Goal: Task Accomplishment & Management: Manage account settings

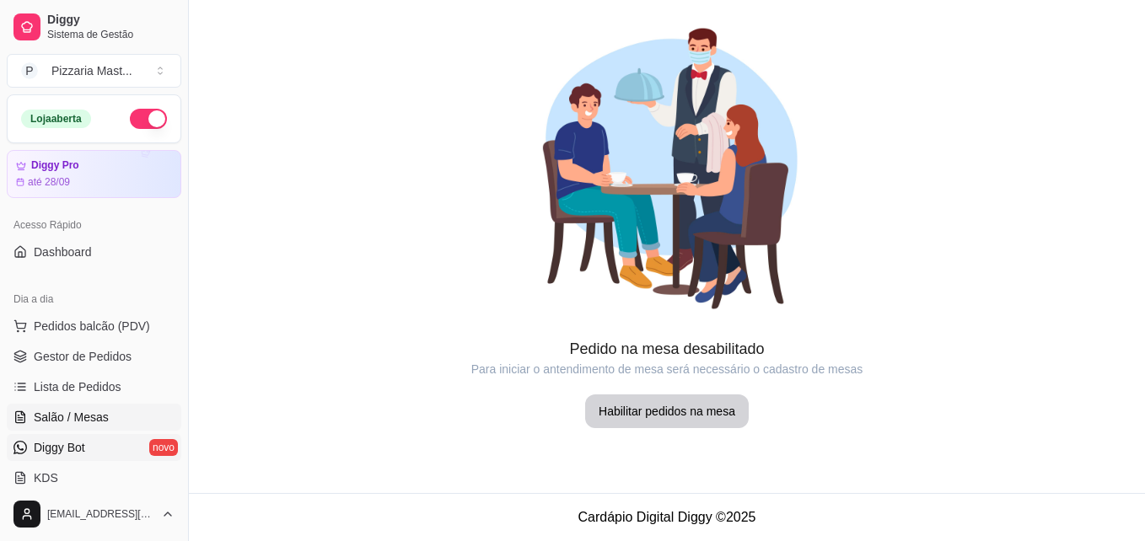
scroll to position [253, 0]
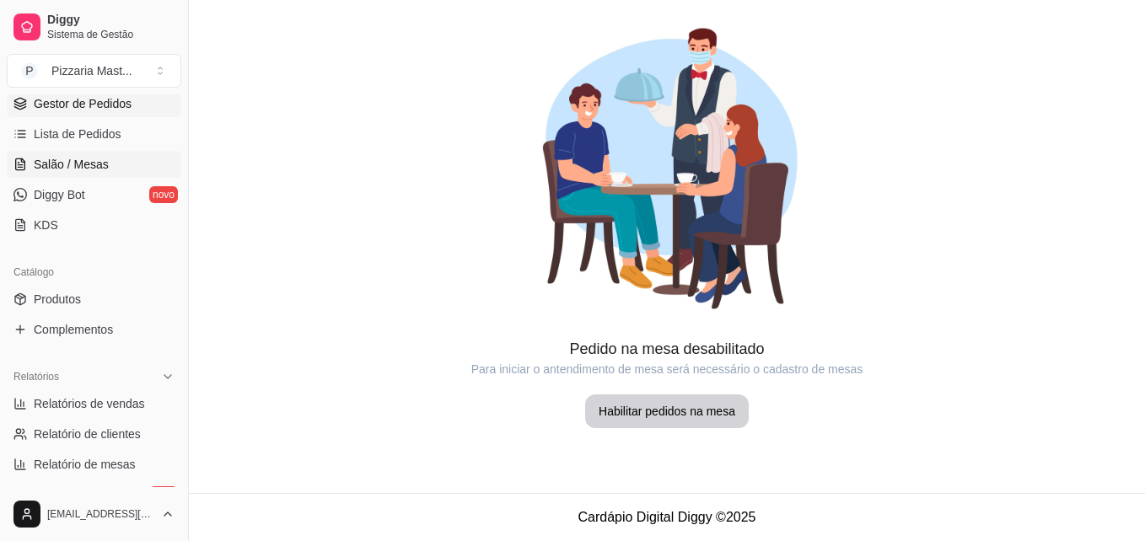
click at [117, 107] on span "Gestor de Pedidos" at bounding box center [83, 103] width 98 height 17
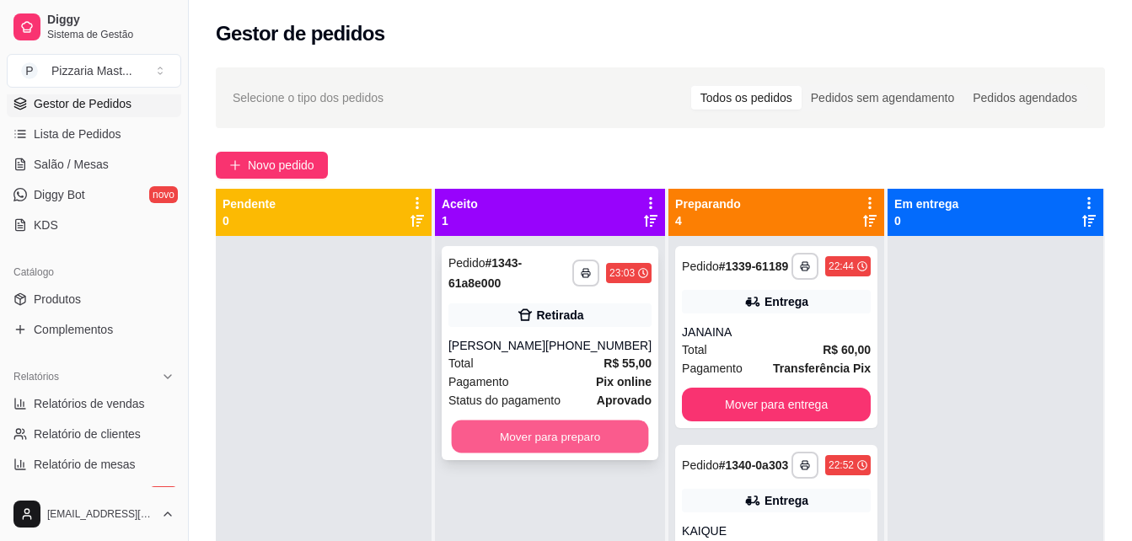
click at [534, 428] on button "Mover para preparo" at bounding box center [550, 437] width 197 height 33
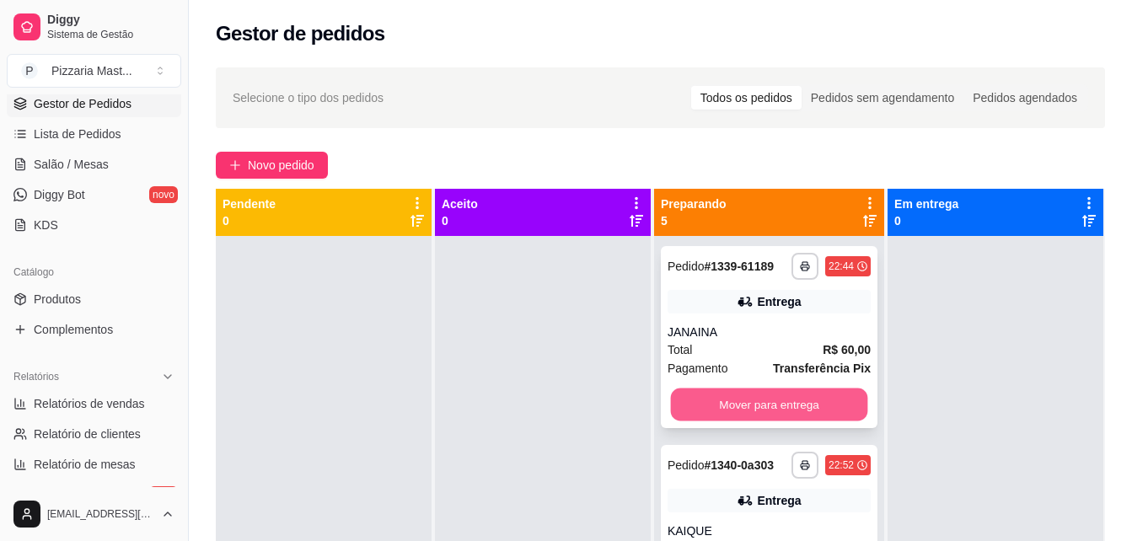
click at [744, 390] on button "Mover para entrega" at bounding box center [768, 405] width 197 height 33
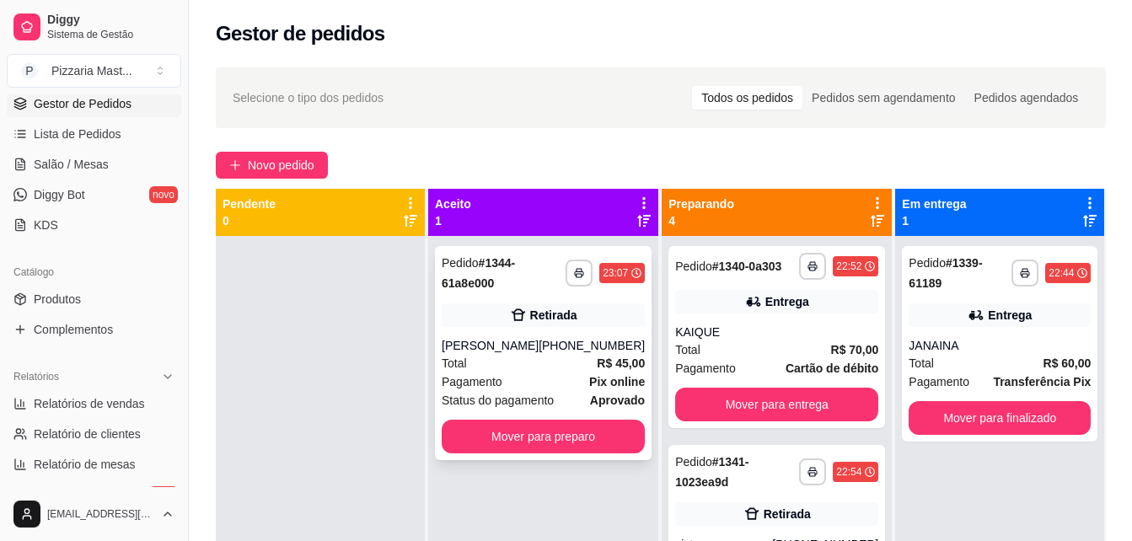
click at [559, 390] on div "Pagamento Pix online" at bounding box center [543, 382] width 203 height 19
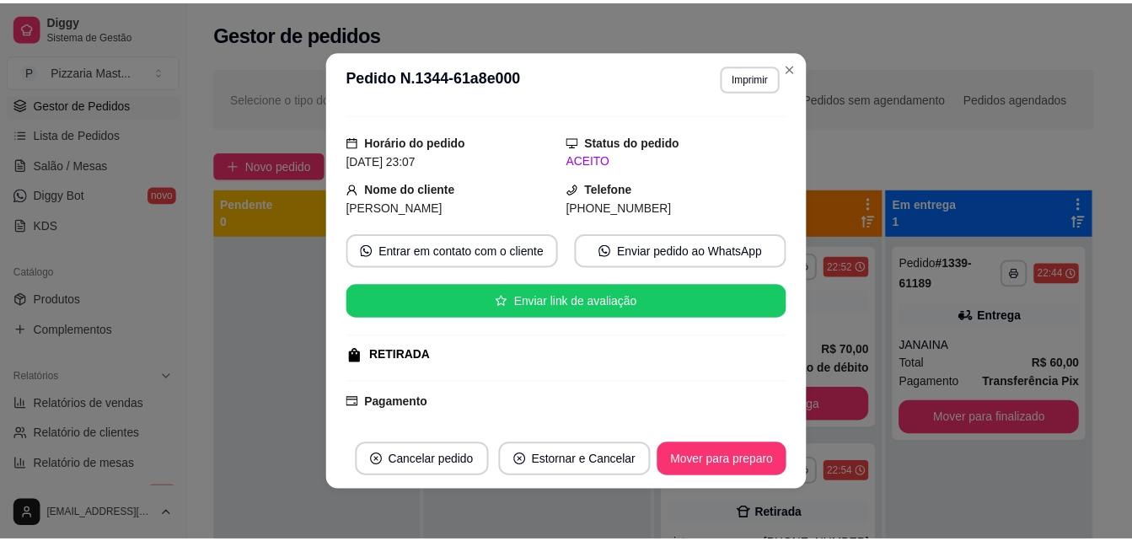
scroll to position [253, 0]
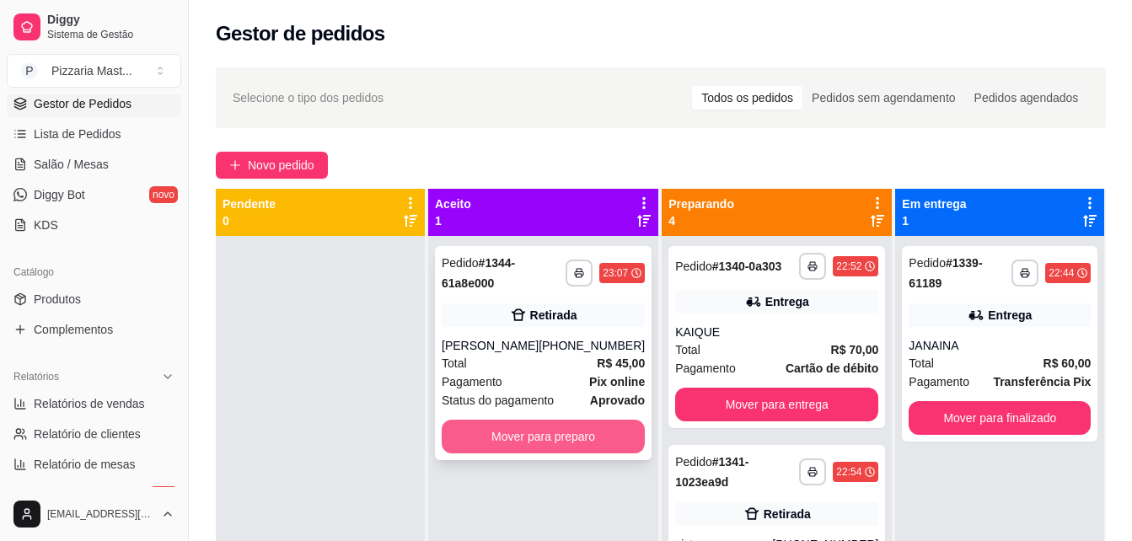
click at [568, 424] on button "Mover para preparo" at bounding box center [543, 437] width 203 height 34
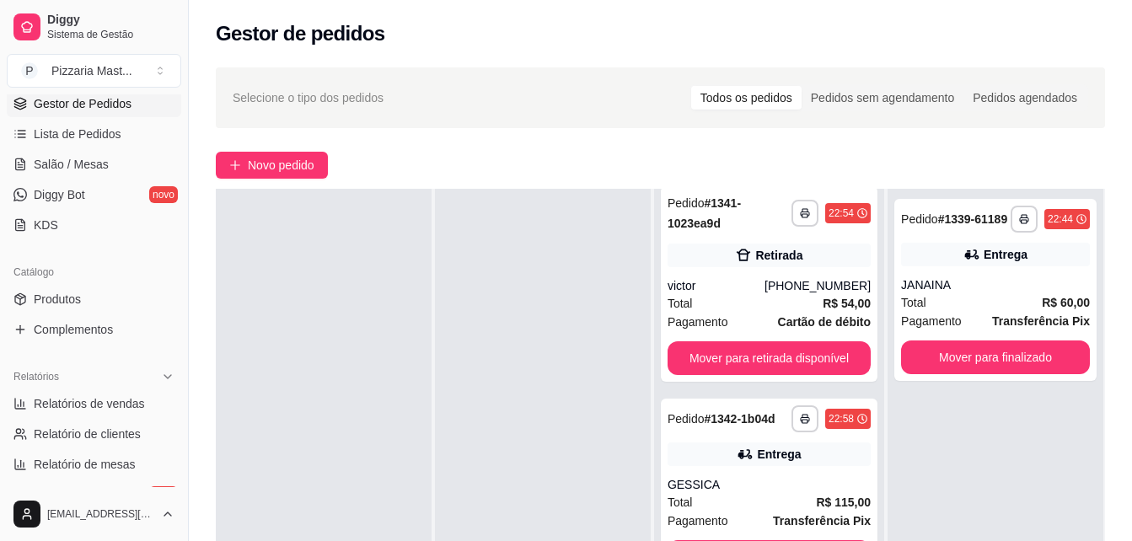
scroll to position [0, 0]
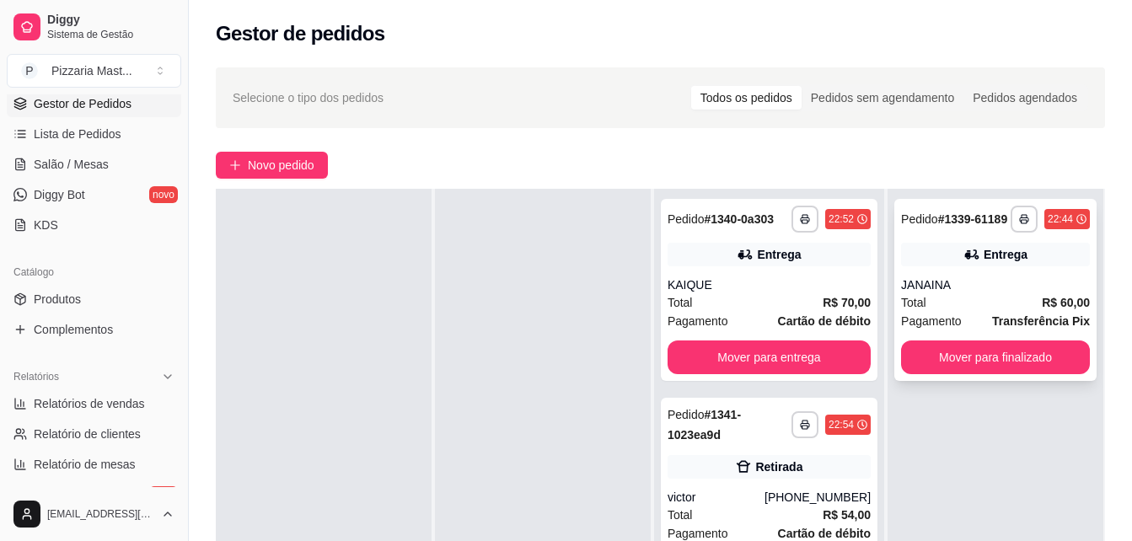
click at [994, 361] on button "Mover para finalizado" at bounding box center [995, 358] width 189 height 34
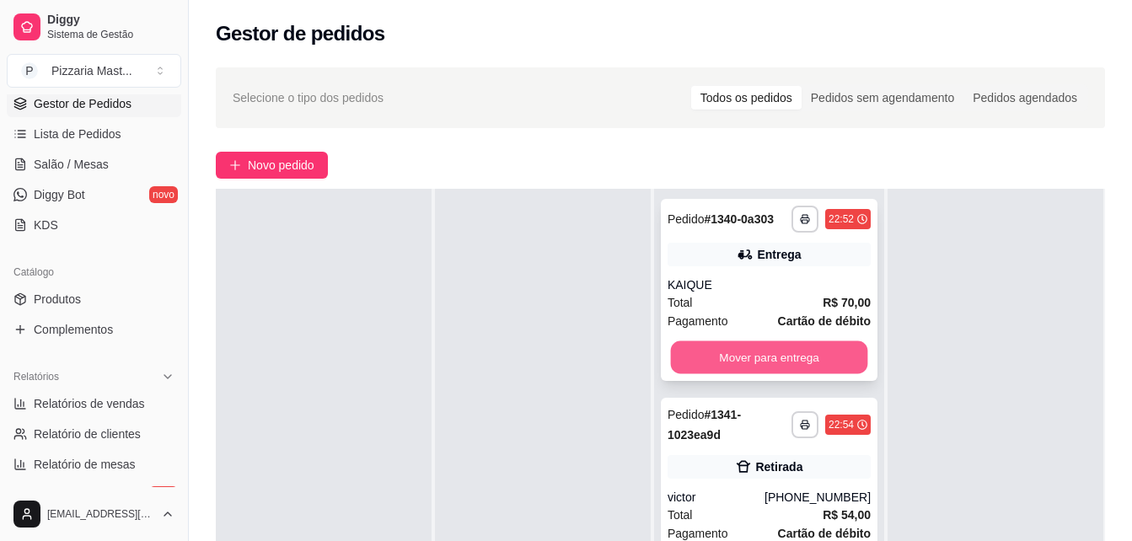
click at [770, 357] on button "Mover para entrega" at bounding box center [768, 358] width 197 height 33
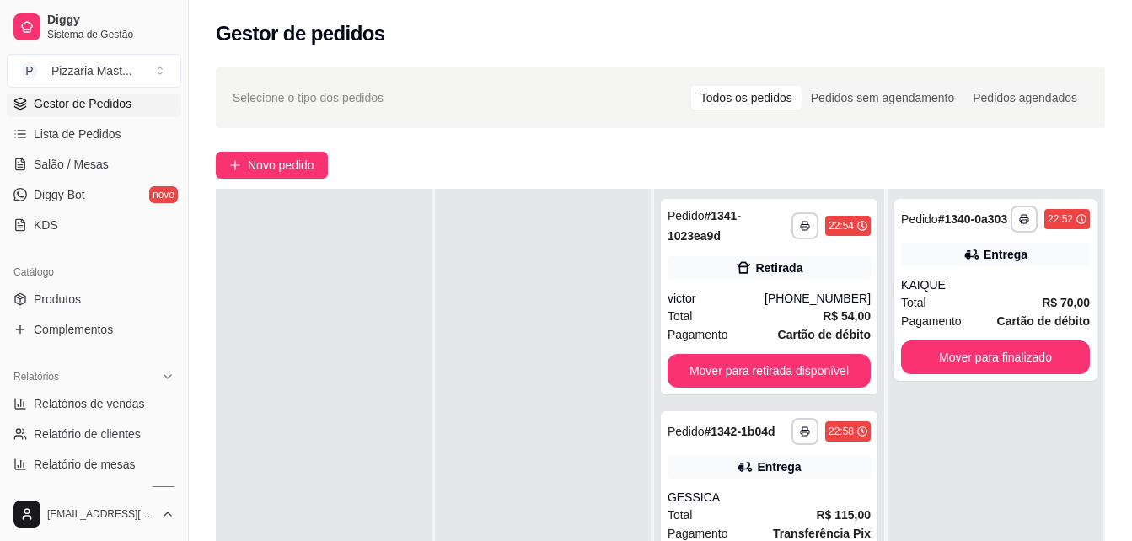
click at [635, 416] on div at bounding box center [543, 459] width 216 height 541
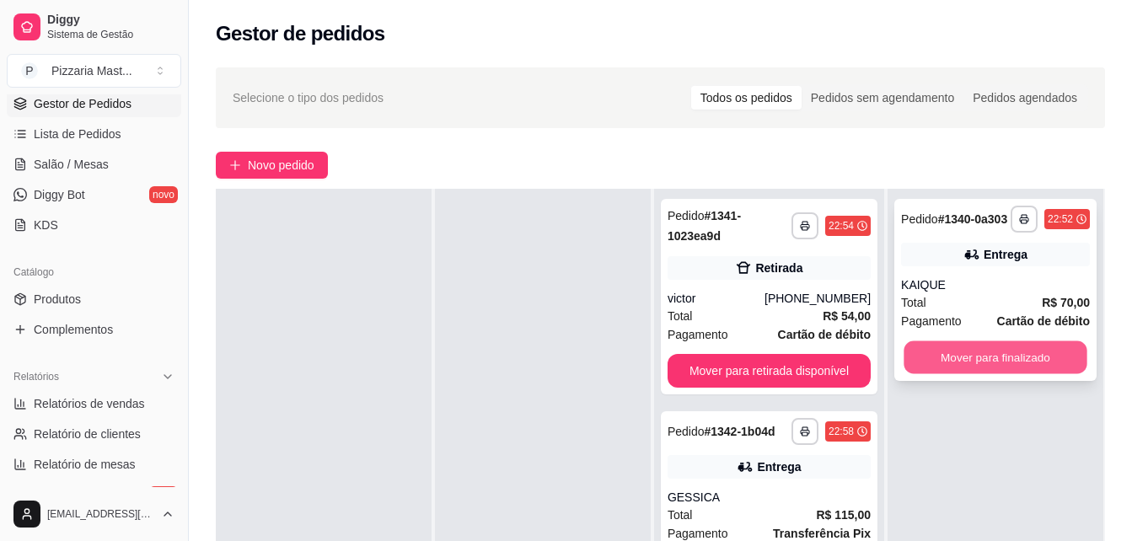
click at [904, 354] on button "Mover para finalizado" at bounding box center [995, 358] width 183 height 33
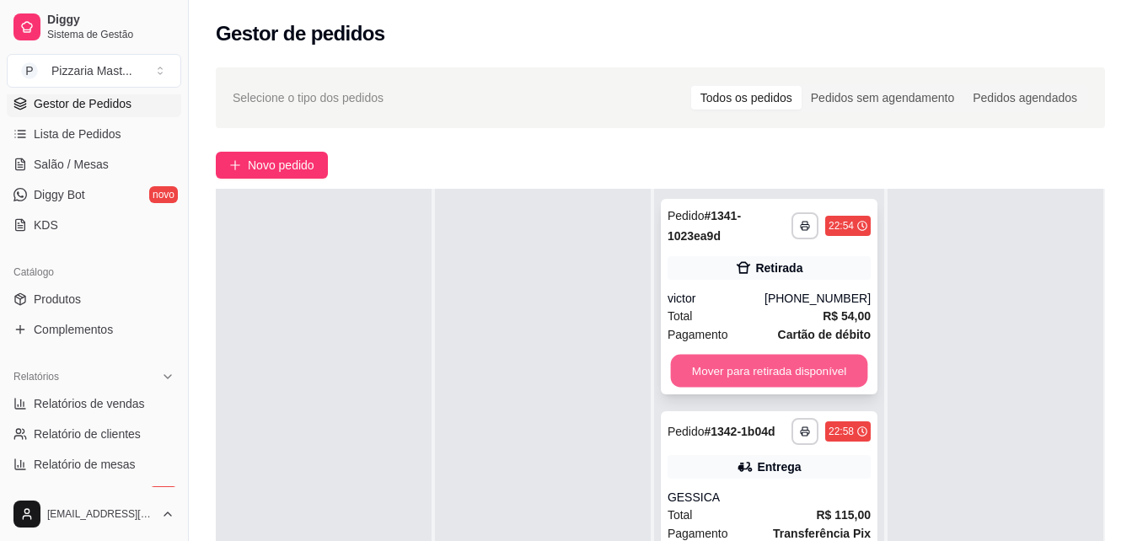
click at [815, 361] on button "Mover para retirada disponível" at bounding box center [768, 371] width 197 height 33
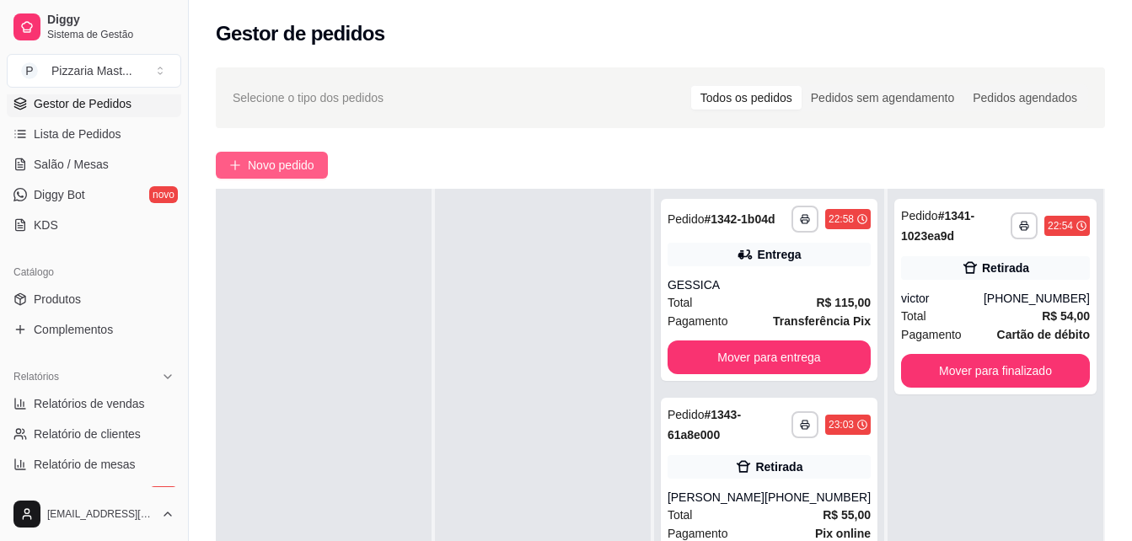
click at [307, 157] on span "Novo pedido" at bounding box center [281, 165] width 67 height 19
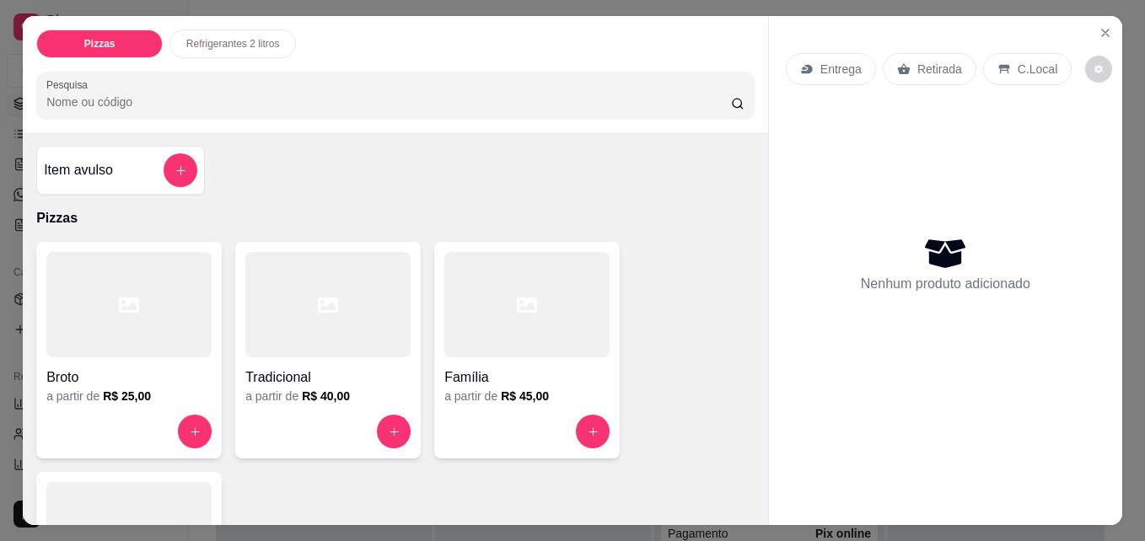
click at [116, 496] on div at bounding box center [128, 534] width 165 height 105
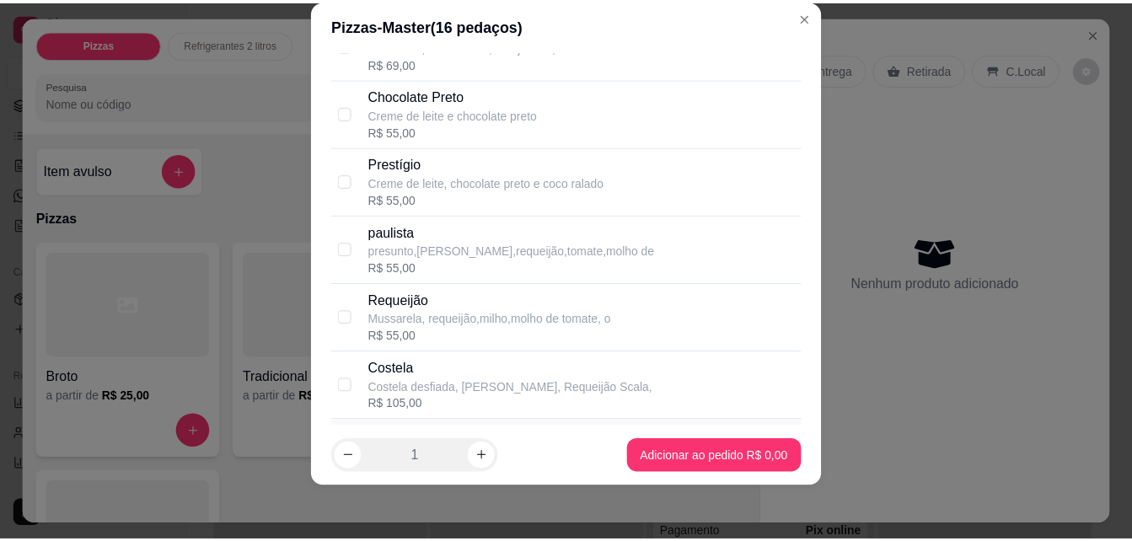
scroll to position [2108, 0]
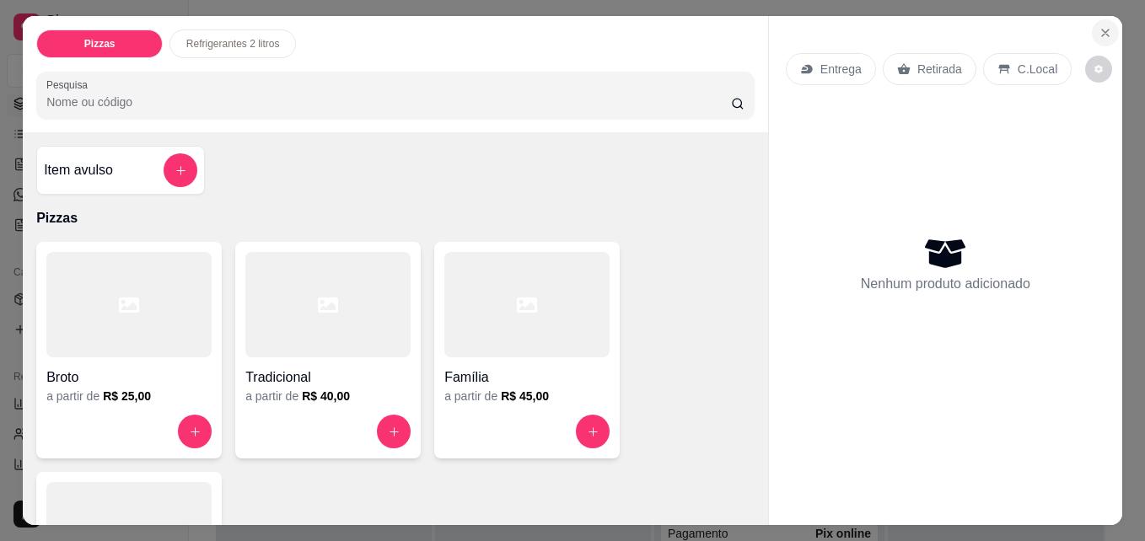
click at [1092, 30] on button "Close" at bounding box center [1105, 32] width 27 height 27
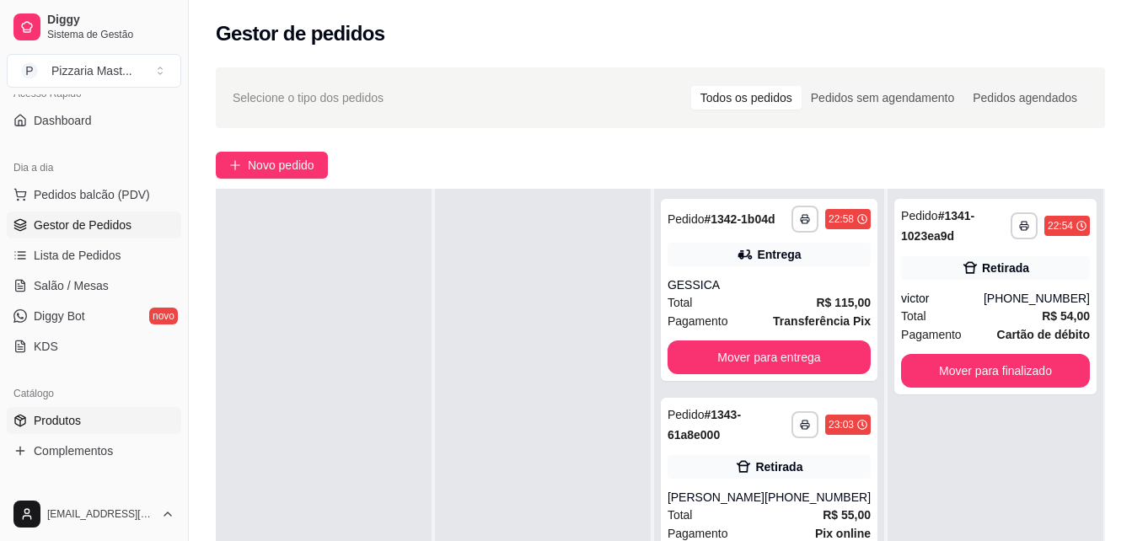
scroll to position [169, 0]
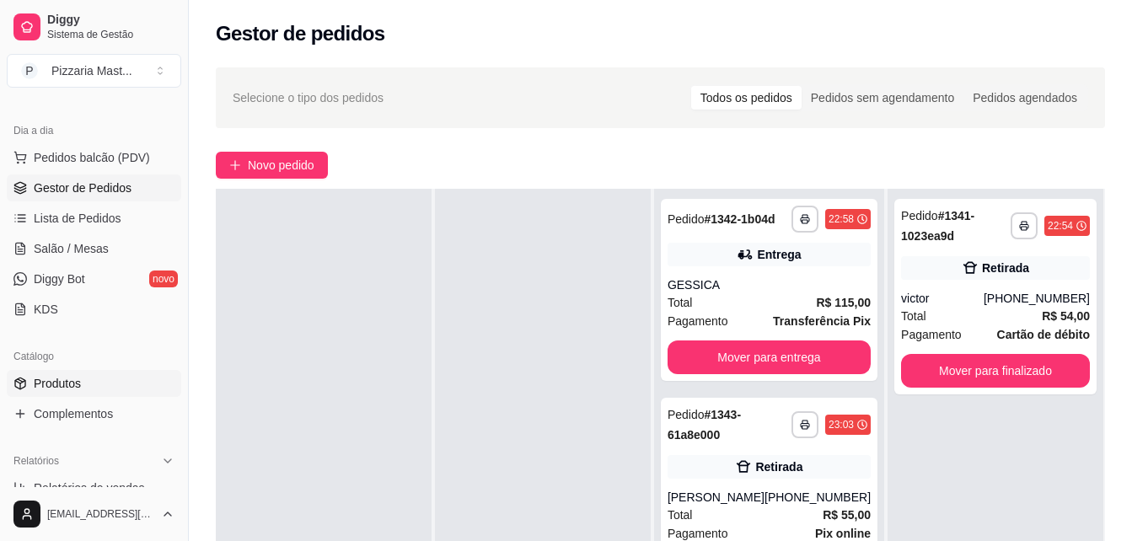
click at [105, 382] on link "Produtos" at bounding box center [94, 383] width 175 height 27
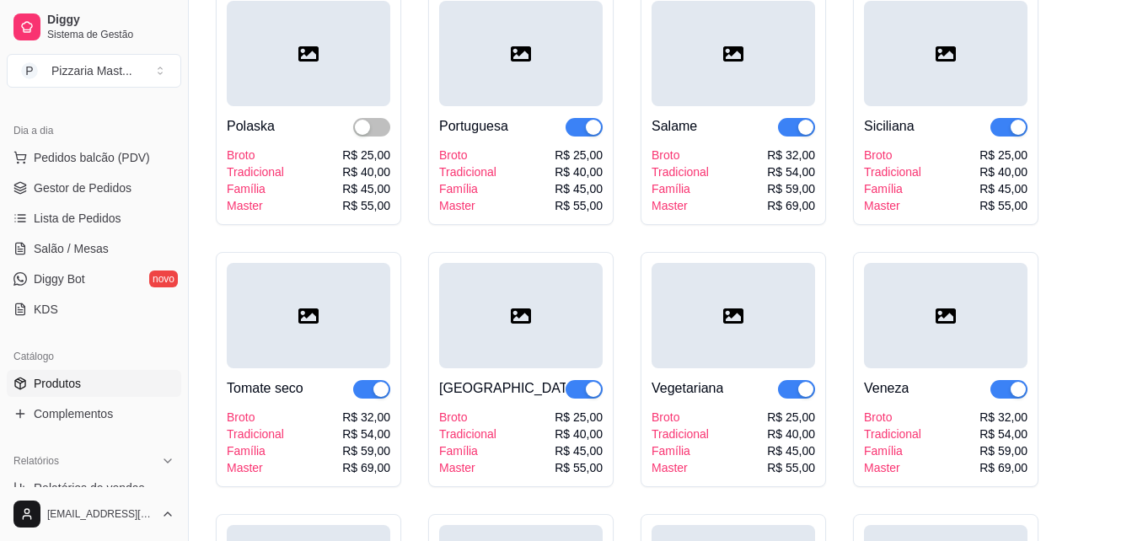
scroll to position [2108, 0]
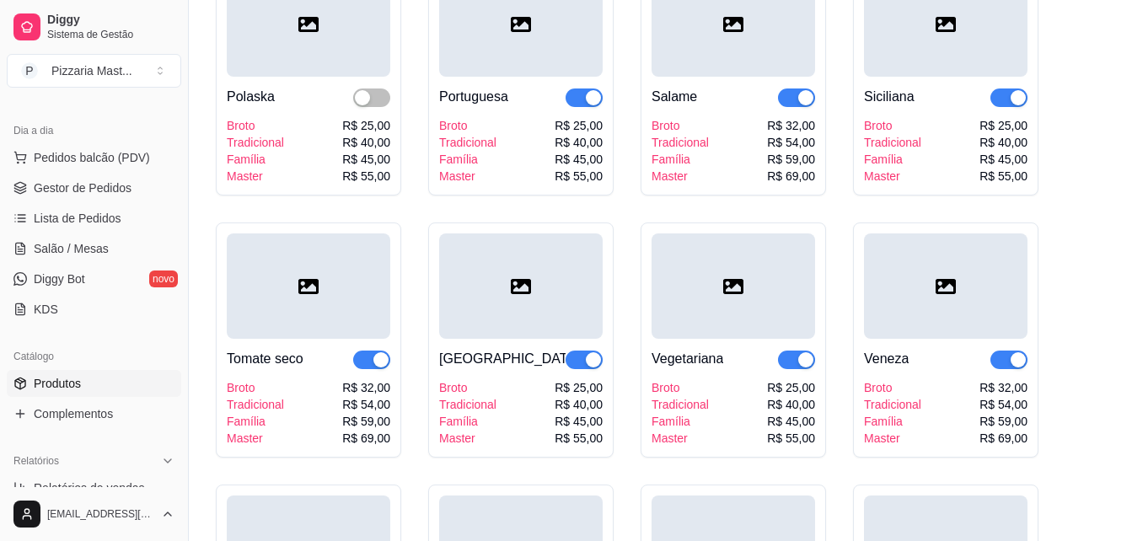
click at [886, 396] on div "Broto" at bounding box center [892, 387] width 57 height 17
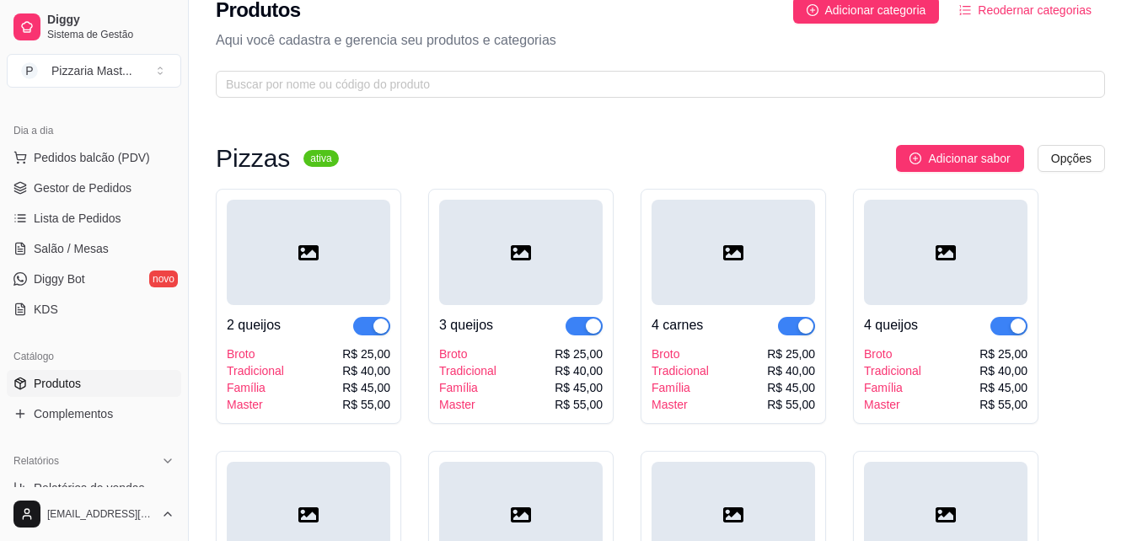
scroll to position [0, 0]
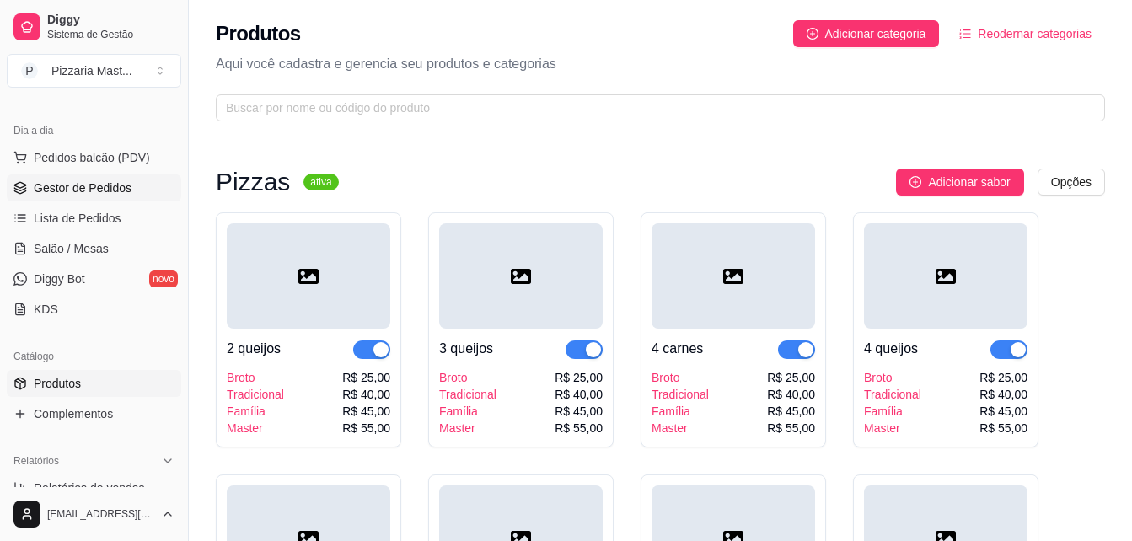
click at [113, 196] on link "Gestor de Pedidos" at bounding box center [94, 188] width 175 height 27
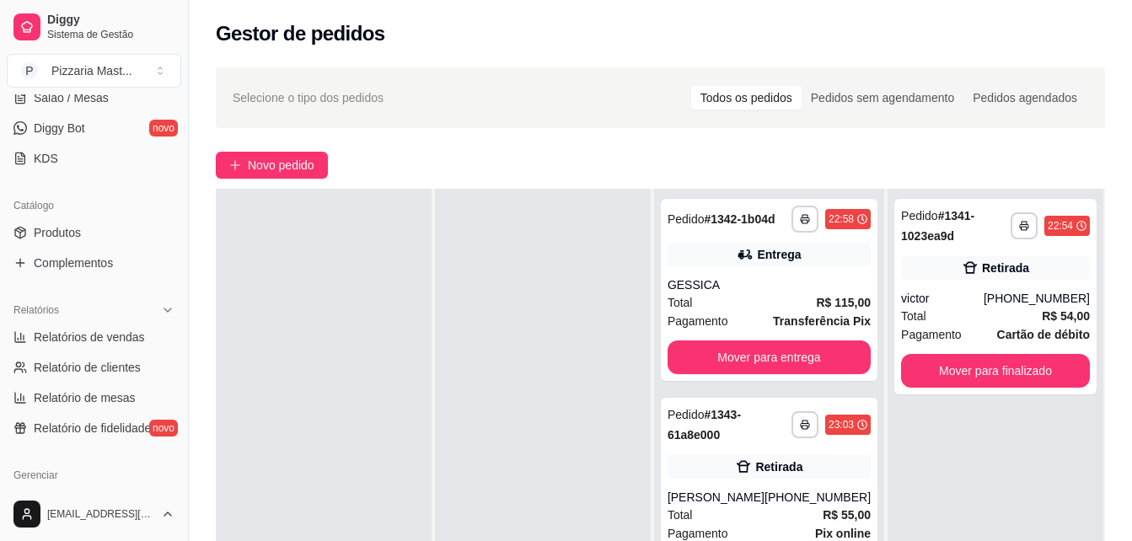
scroll to position [337, 0]
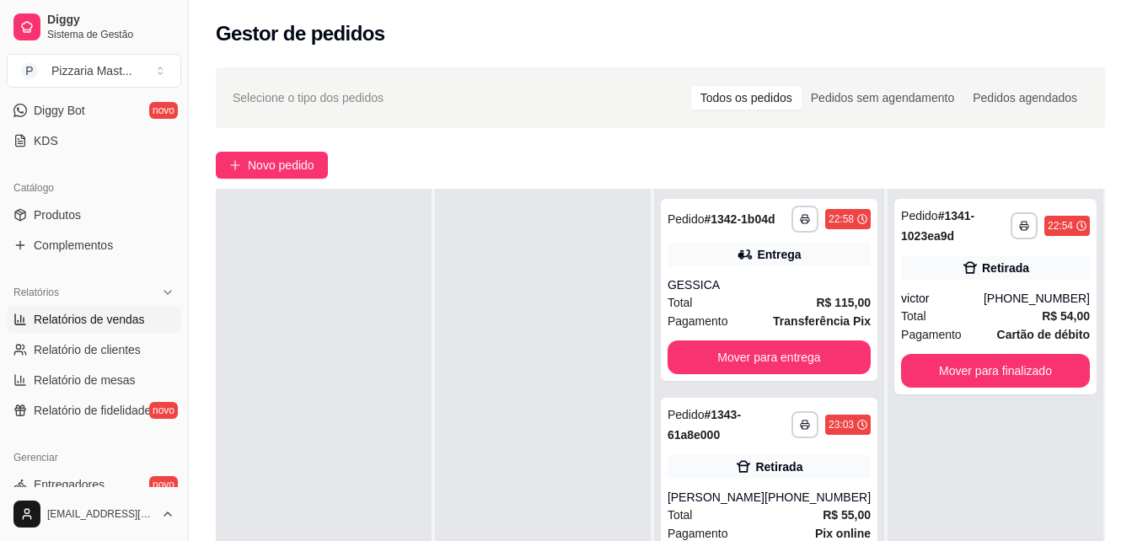
click at [167, 315] on link "Relatórios de vendas" at bounding box center [94, 319] width 175 height 27
select select "ALL"
select select "0"
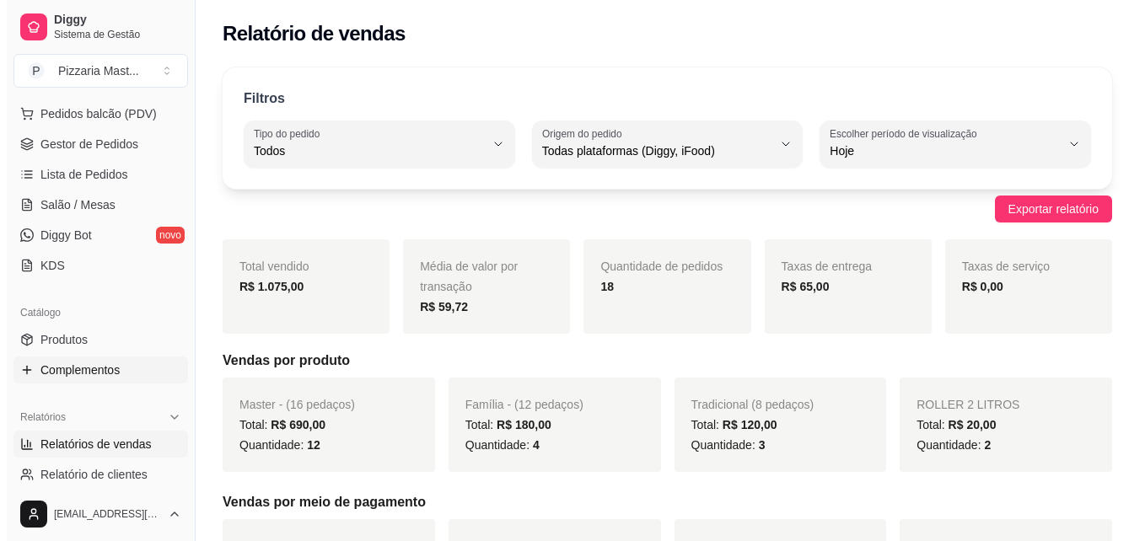
scroll to position [169, 0]
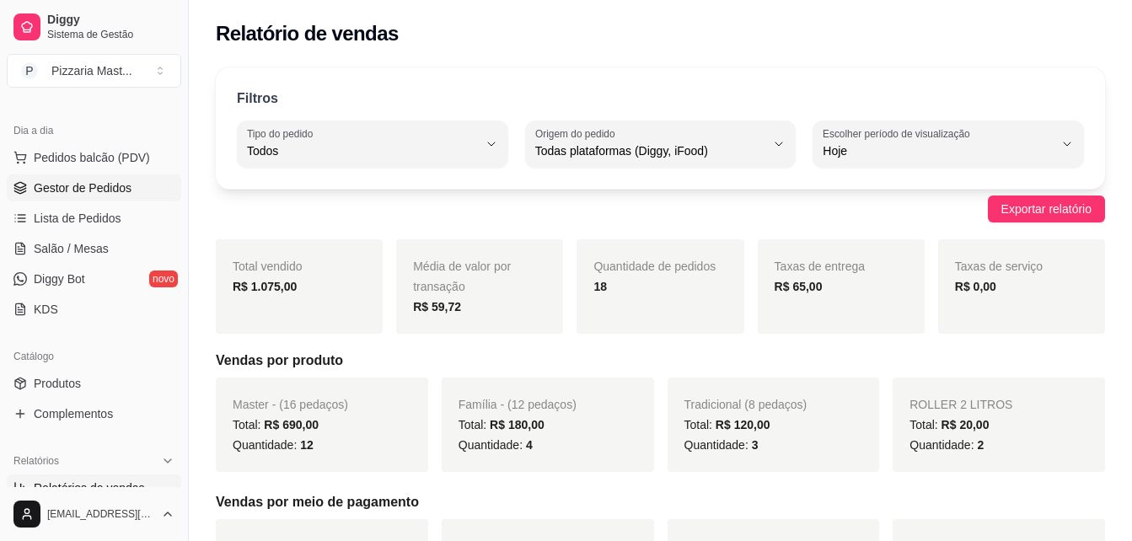
click at [131, 184] on link "Gestor de Pedidos" at bounding box center [94, 188] width 175 height 27
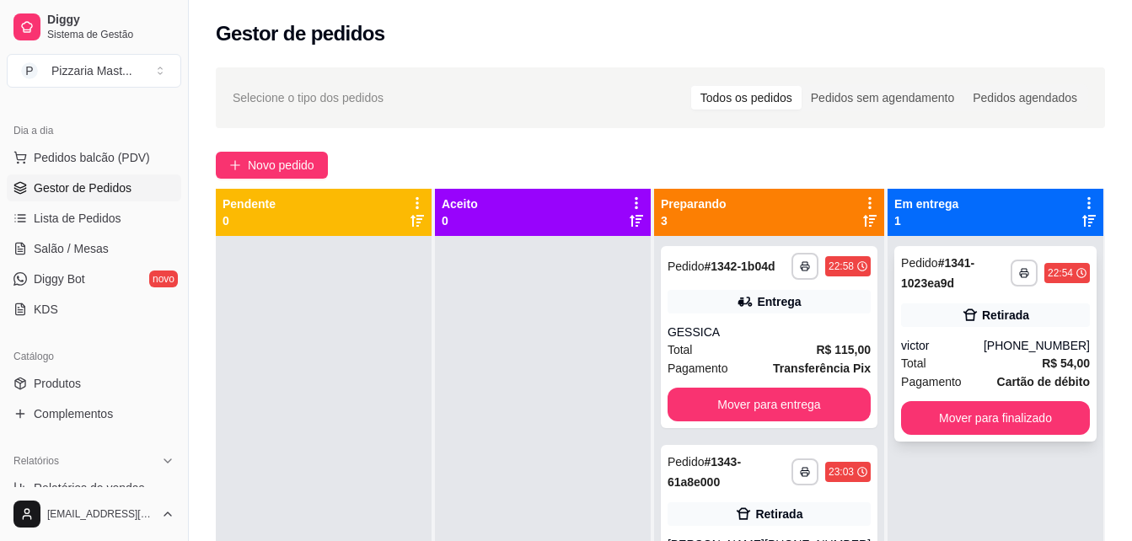
click at [1025, 368] on div "Total R$ 54,00" at bounding box center [995, 363] width 189 height 19
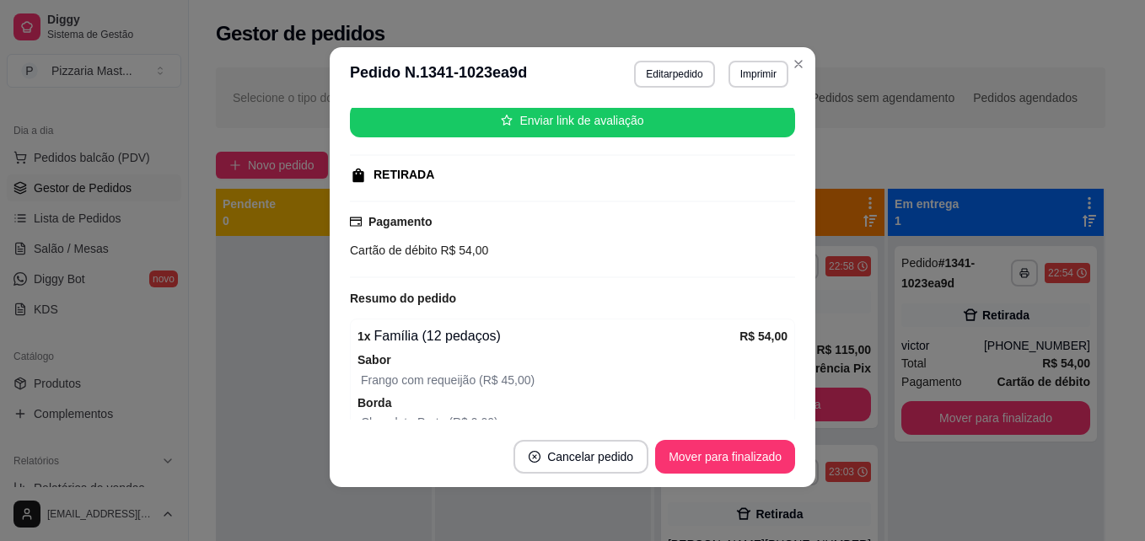
scroll to position [253, 0]
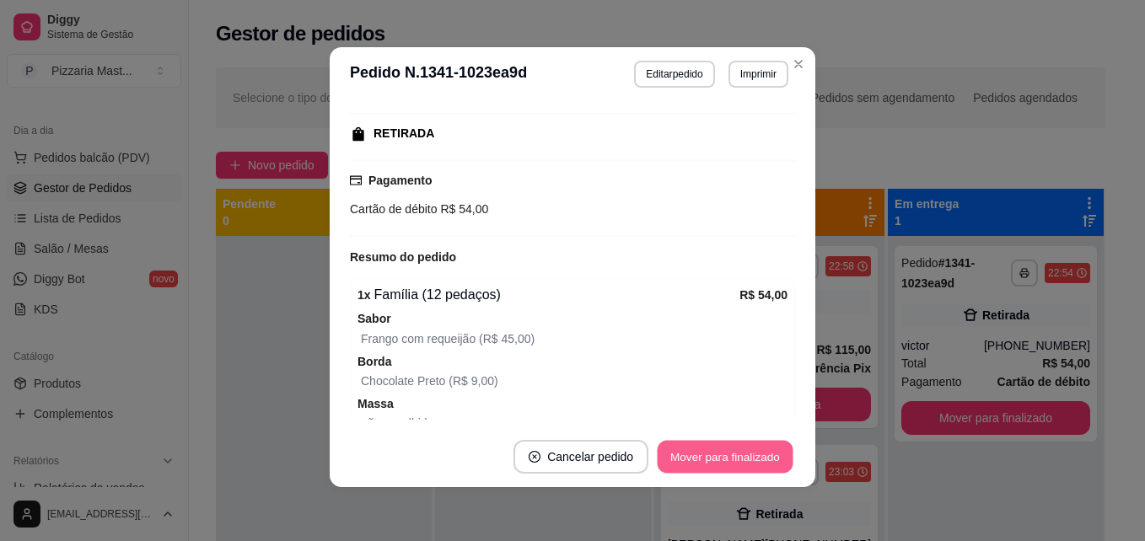
click at [705, 455] on button "Mover para finalizado" at bounding box center [726, 457] width 136 height 33
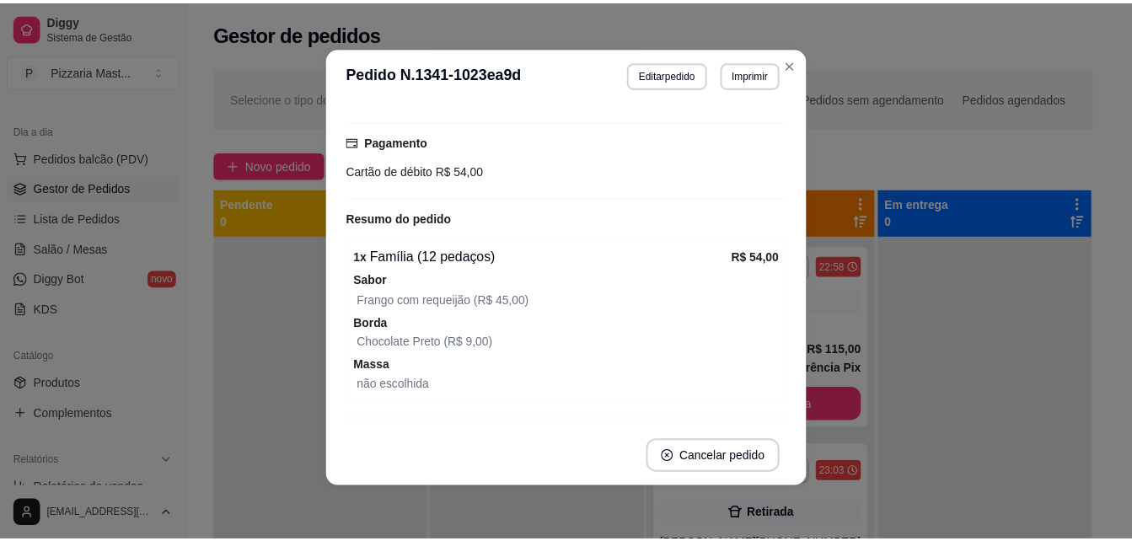
scroll to position [214, 0]
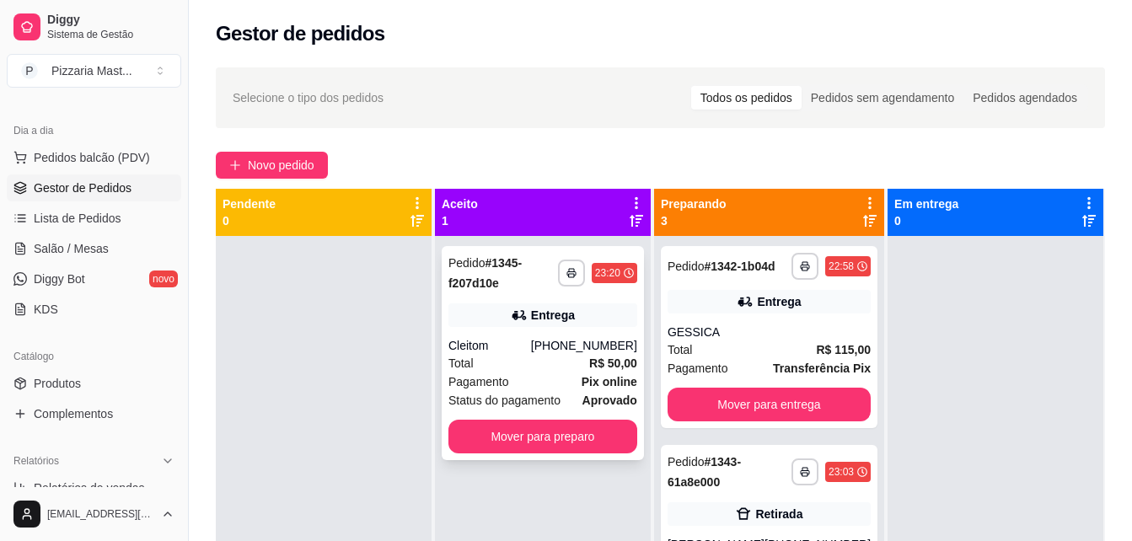
click at [513, 455] on div "**********" at bounding box center [543, 353] width 202 height 214
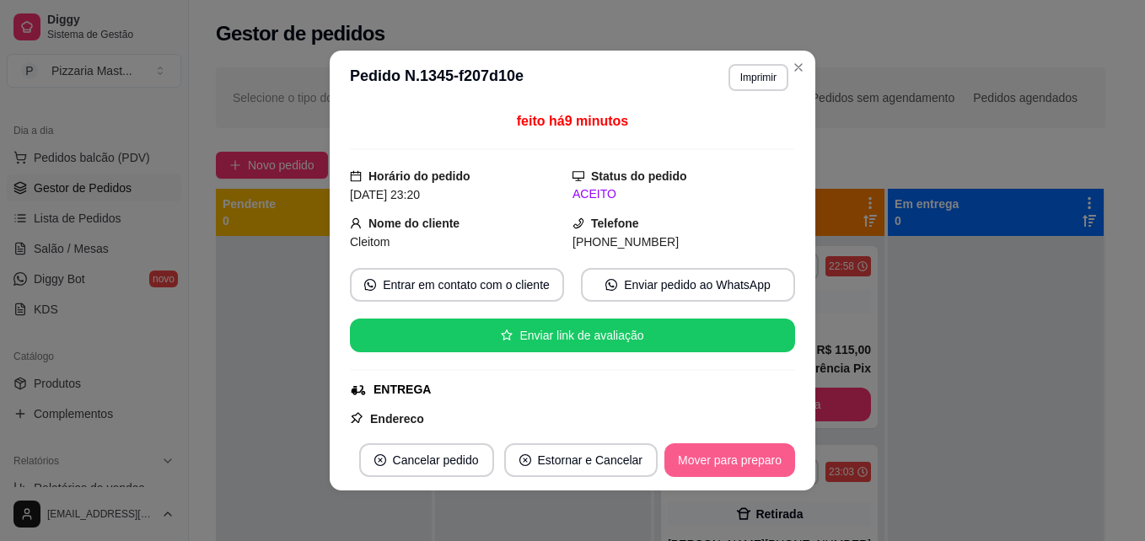
click at [709, 455] on button "Mover para preparo" at bounding box center [729, 461] width 131 height 34
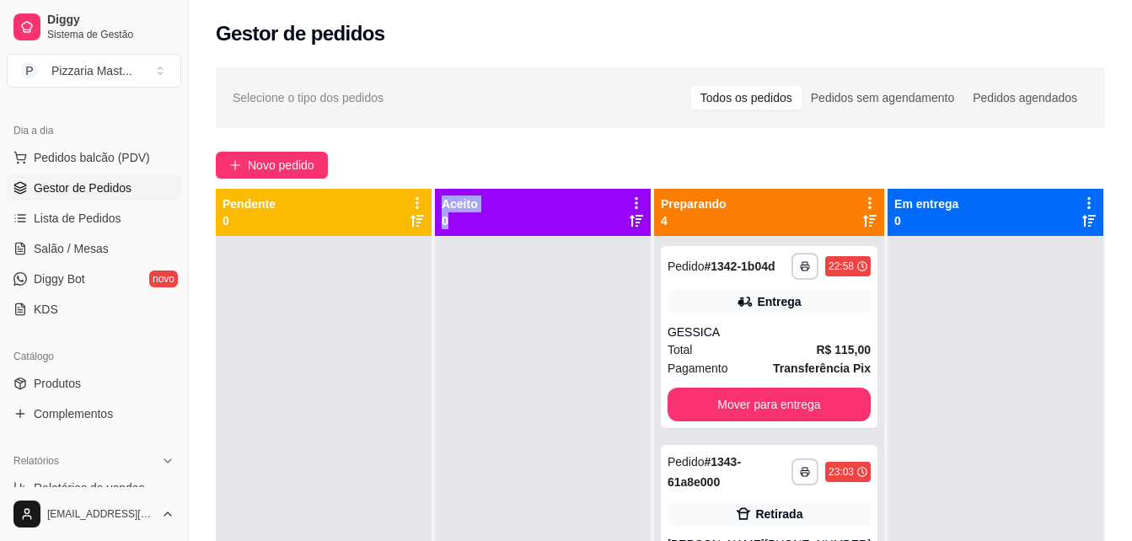
drag, startPoint x: 484, startPoint y: 375, endPoint x: 396, endPoint y: 370, distance: 87.8
click at [396, 370] on div "**********" at bounding box center [661, 459] width 890 height 541
click at [920, 496] on div at bounding box center [996, 506] width 216 height 541
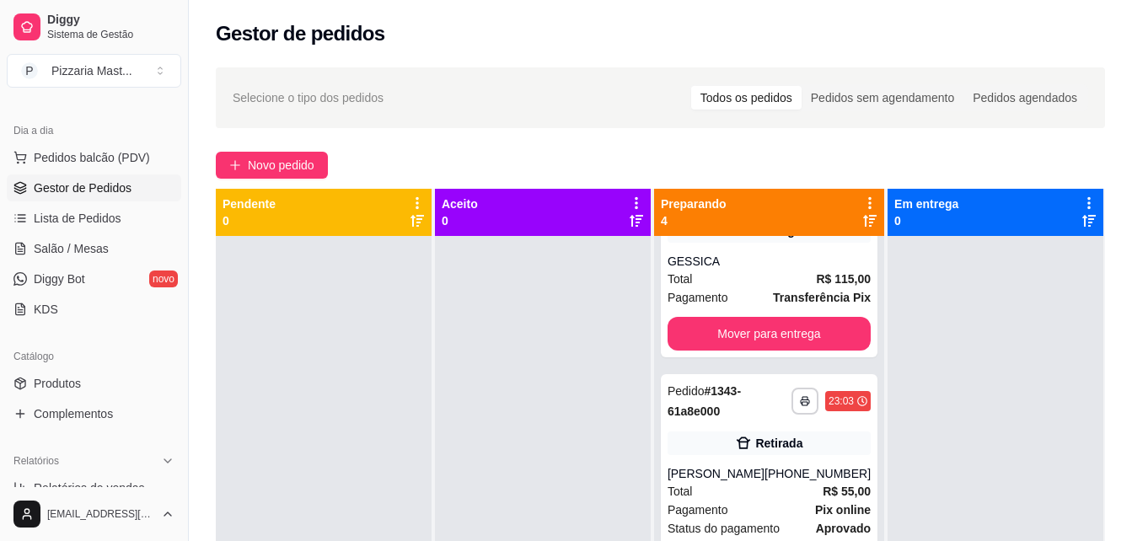
scroll to position [0, 0]
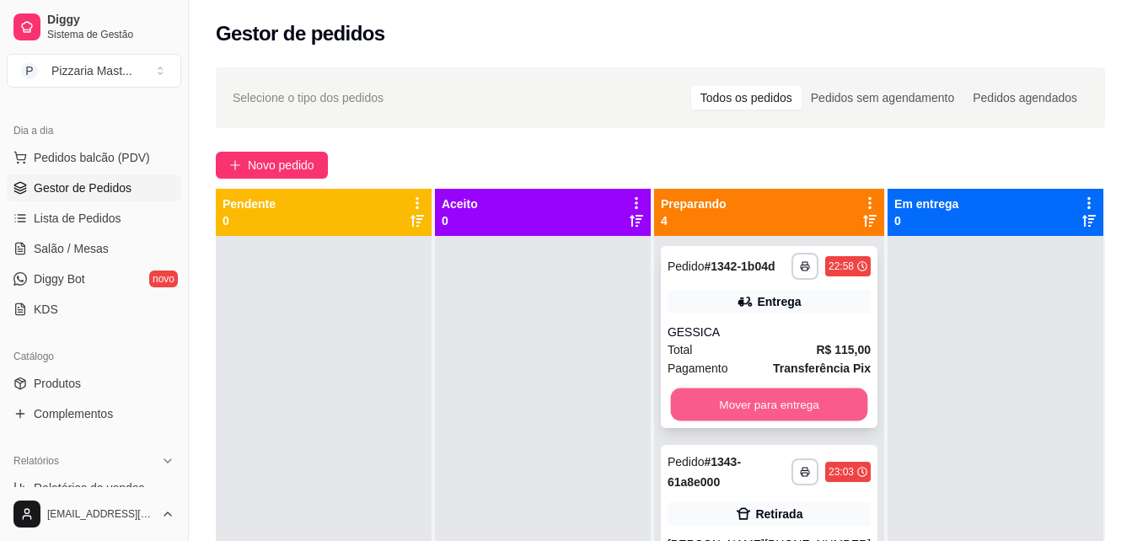
click at [729, 398] on button "Mover para entrega" at bounding box center [768, 405] width 197 height 33
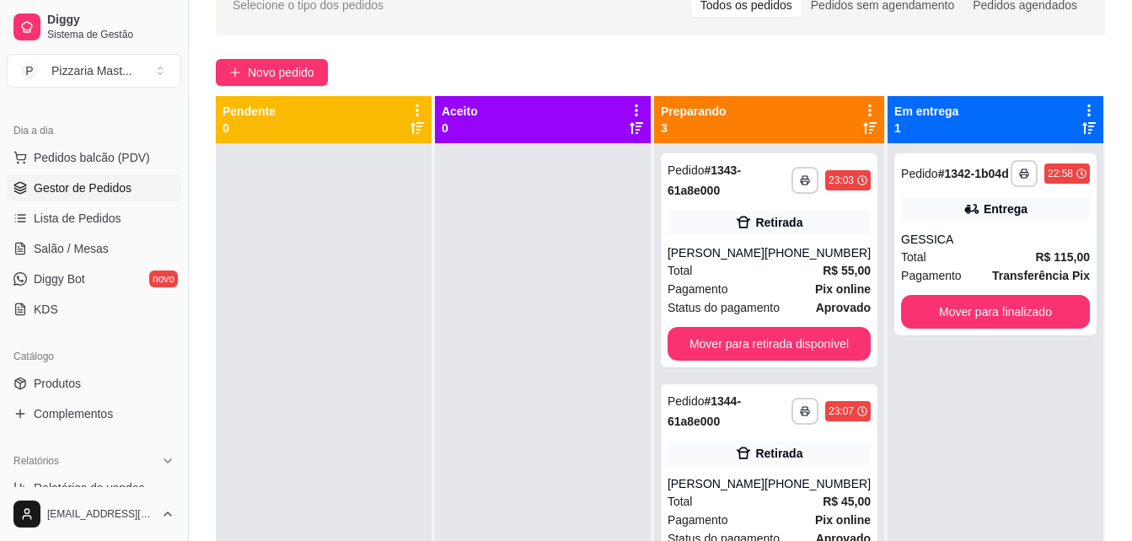
scroll to position [89, 0]
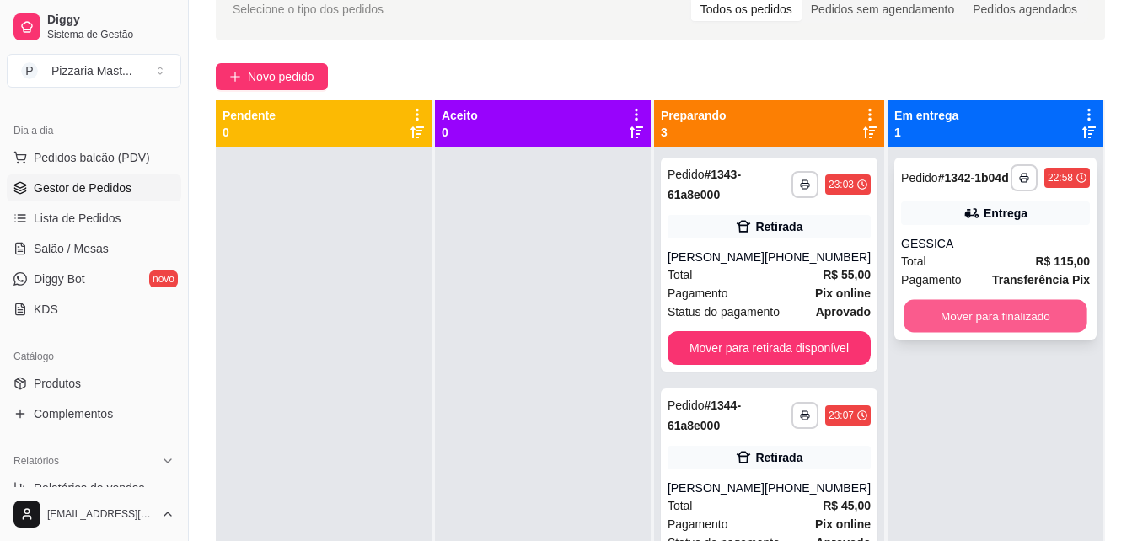
click at [982, 309] on button "Mover para finalizado" at bounding box center [995, 316] width 183 height 33
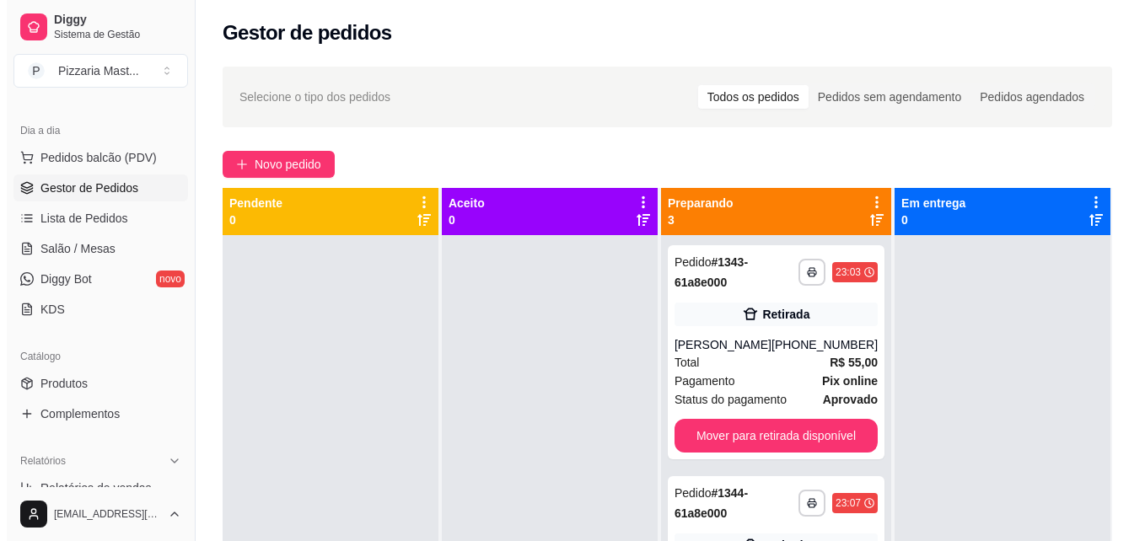
scroll to position [0, 0]
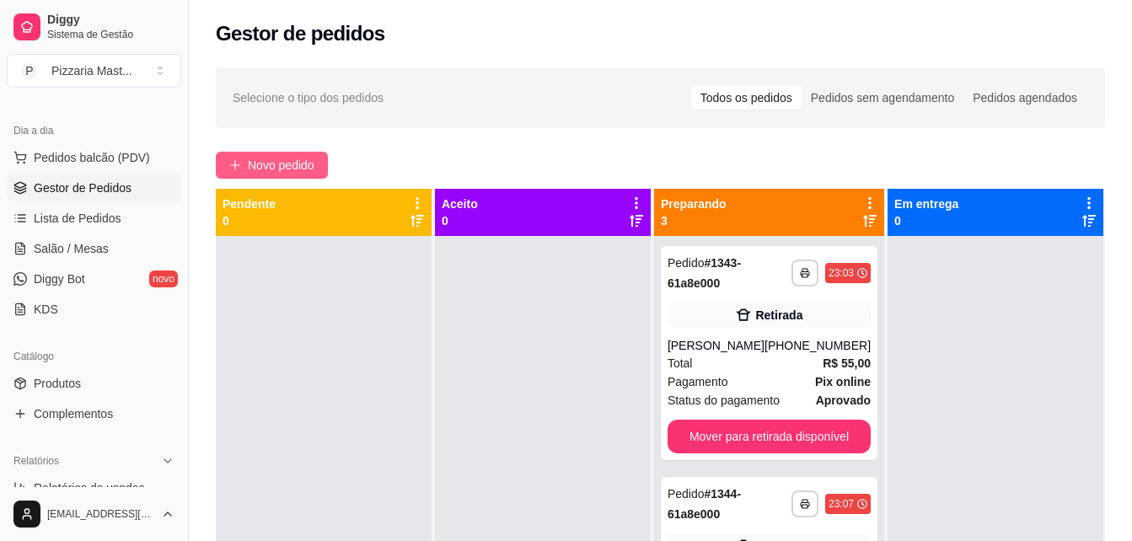
click at [284, 158] on span "Novo pedido" at bounding box center [281, 165] width 67 height 19
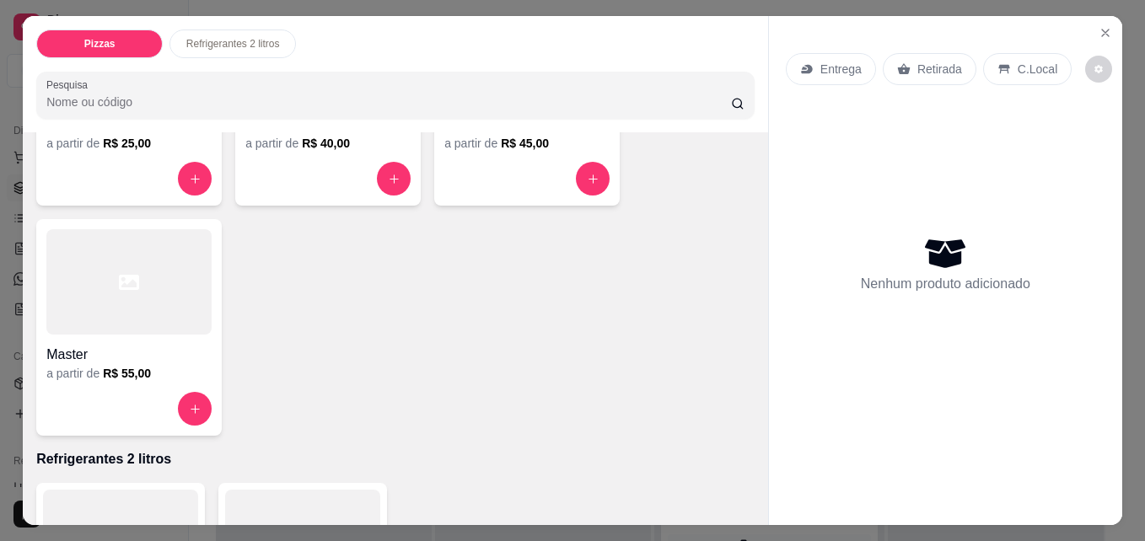
scroll to position [169, 0]
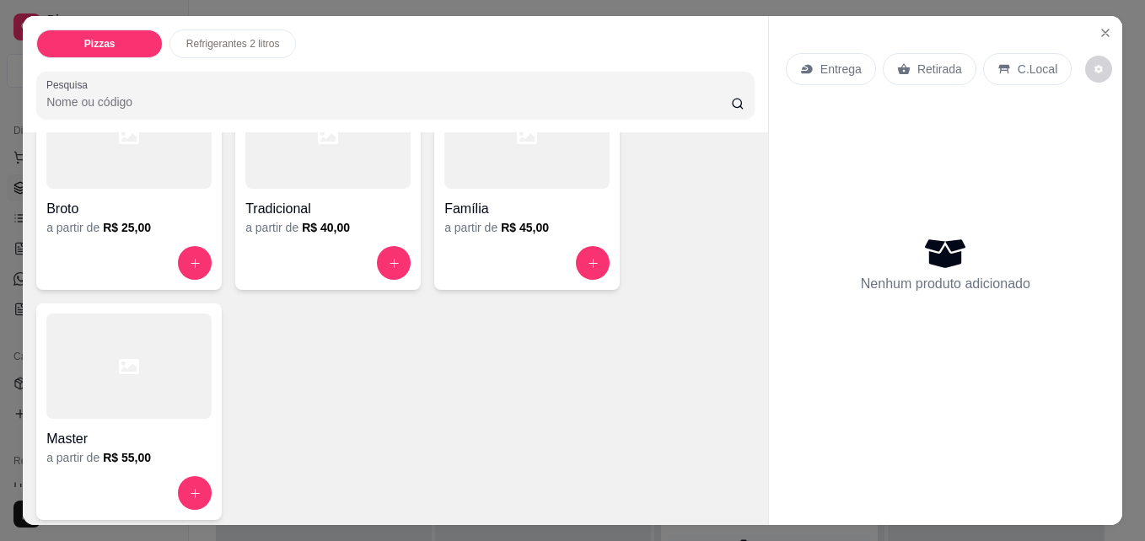
click at [307, 199] on h4 "Tradicional" at bounding box center [327, 209] width 165 height 20
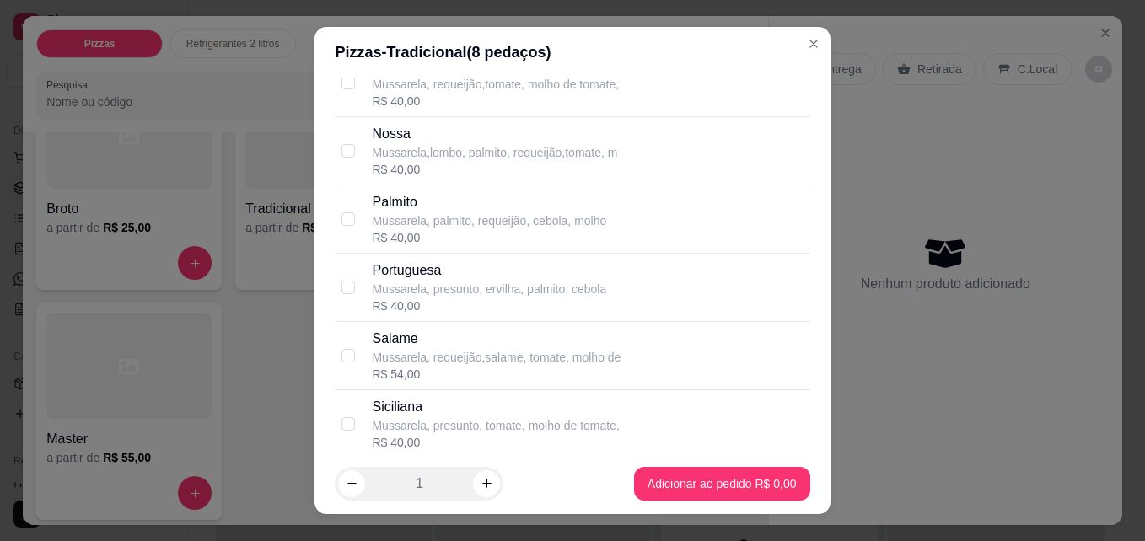
scroll to position [1518, 0]
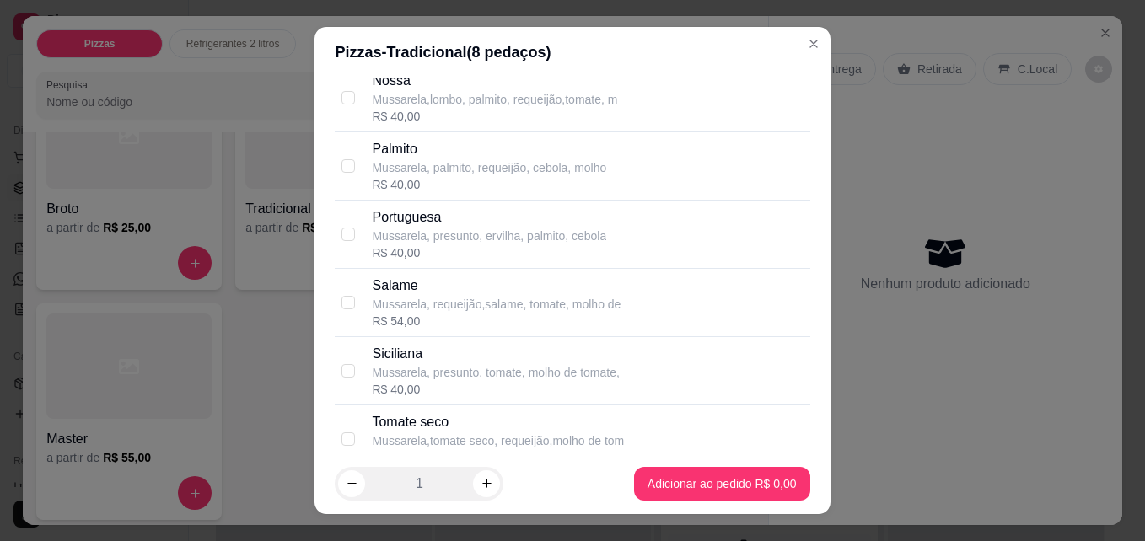
click at [455, 316] on div "R$ 54,00" at bounding box center [496, 321] width 249 height 17
checkbox input "true"
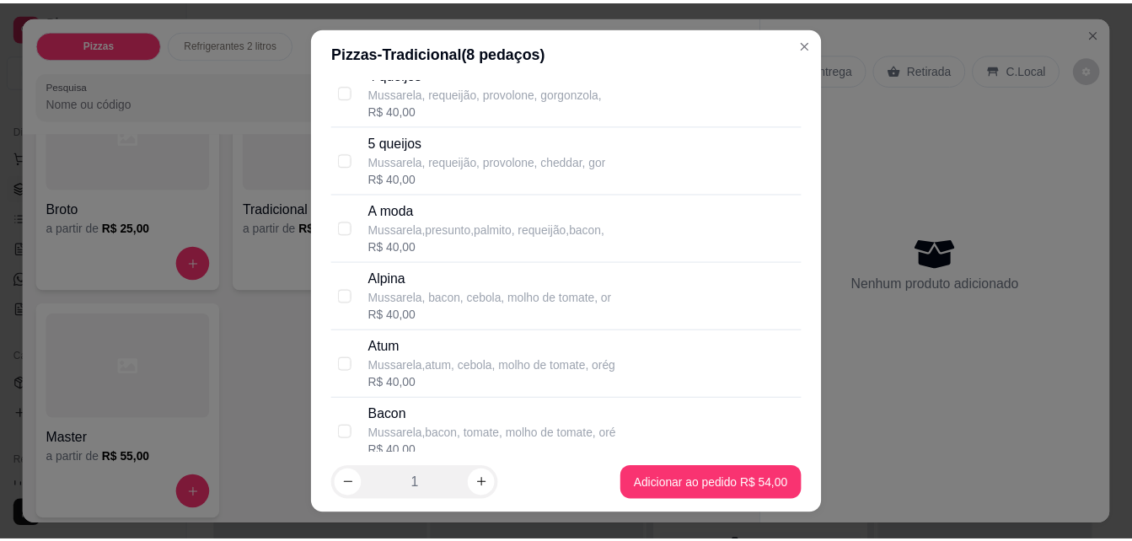
scroll to position [253, 0]
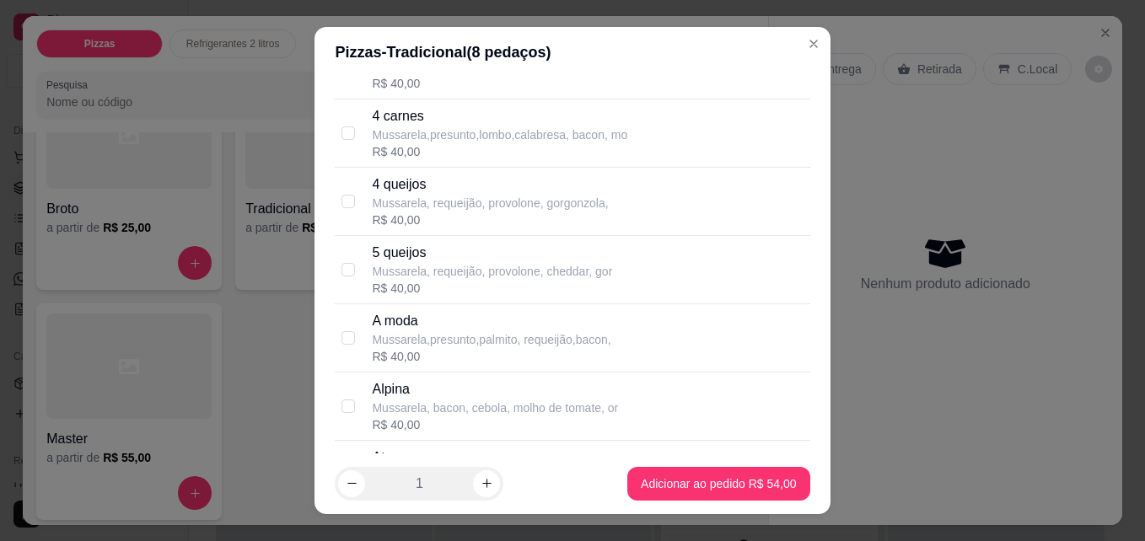
click at [449, 352] on div "R$ 40,00" at bounding box center [491, 356] width 239 height 17
checkbox input "true"
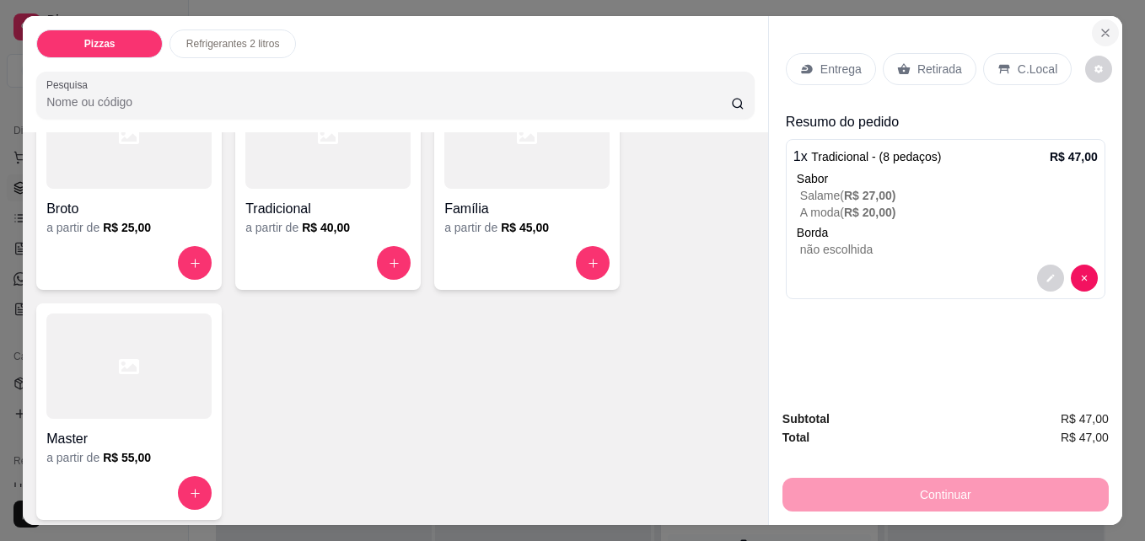
click at [1096, 35] on button "Close" at bounding box center [1105, 32] width 27 height 27
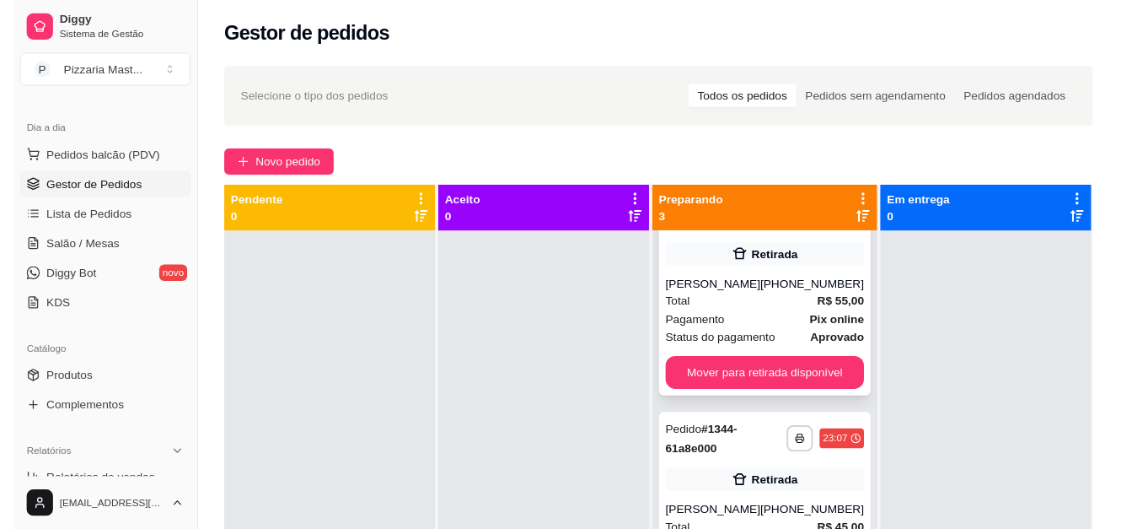
scroll to position [84, 0]
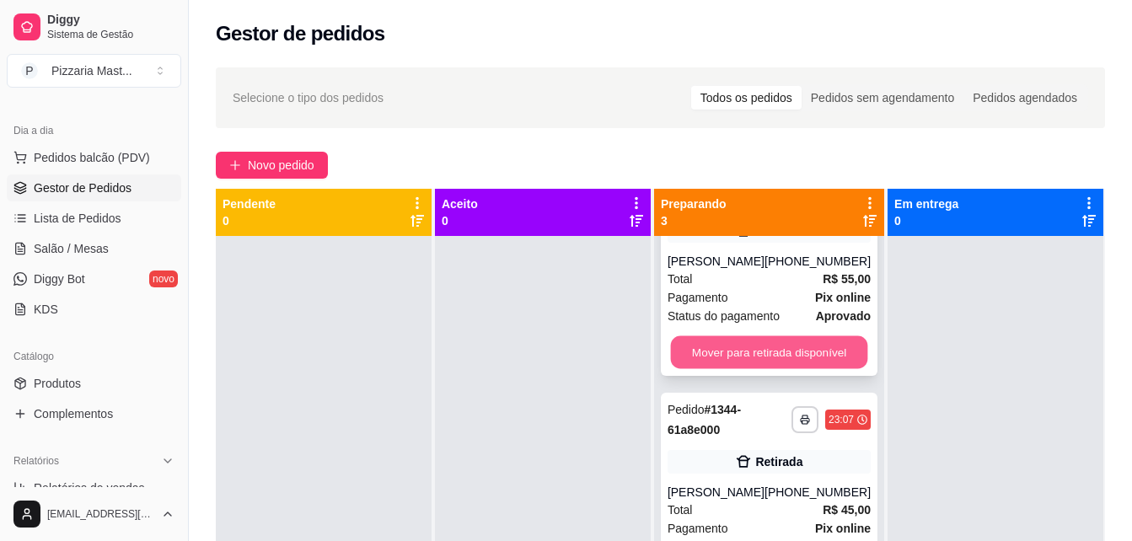
click at [749, 347] on button "Mover para retirada disponível" at bounding box center [768, 352] width 197 height 33
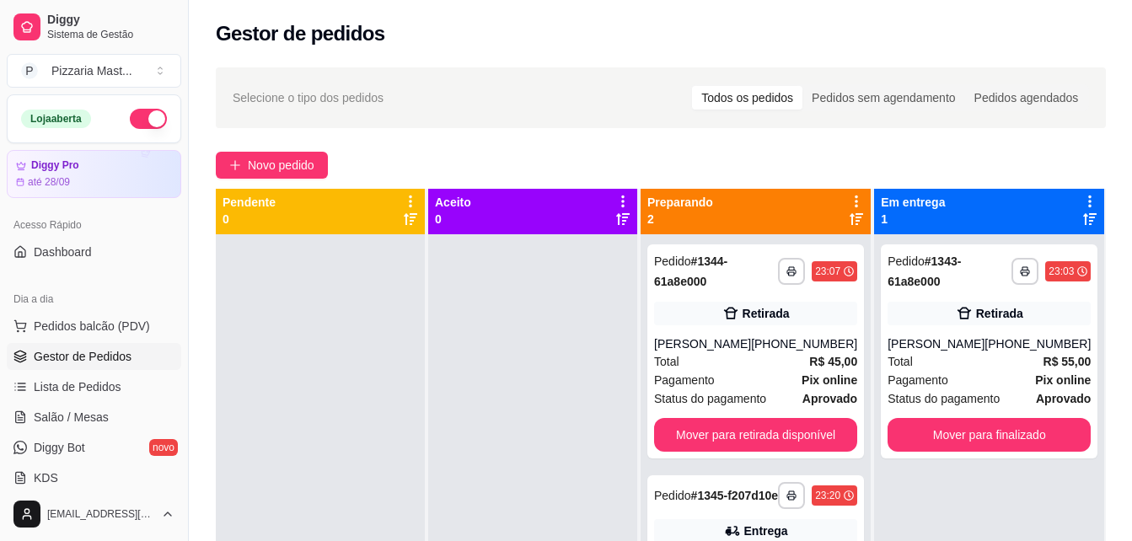
scroll to position [0, 0]
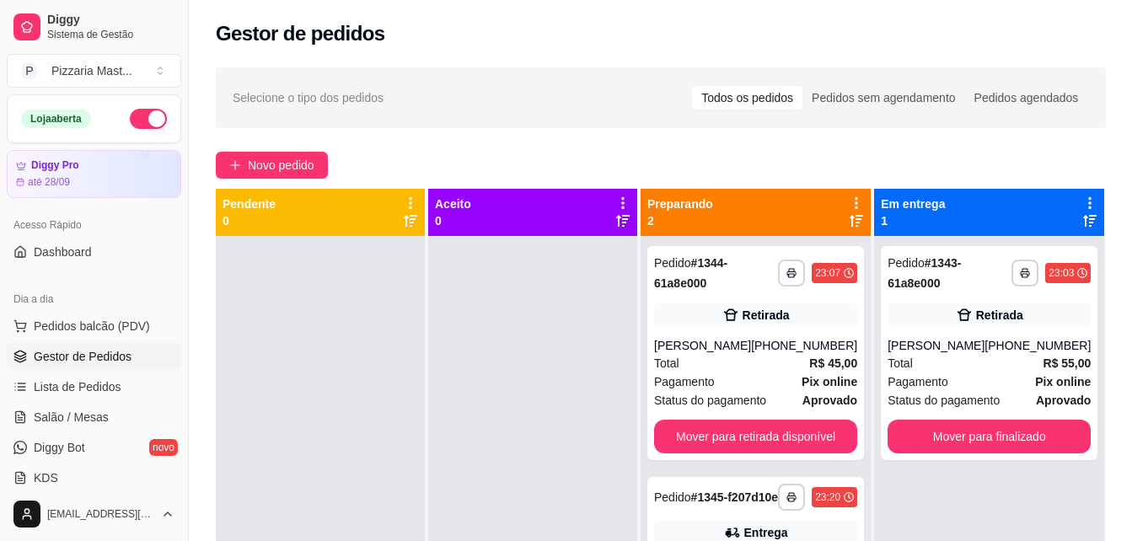
drag, startPoint x: 295, startPoint y: 322, endPoint x: 342, endPoint y: 380, distance: 74.4
click at [342, 380] on div at bounding box center [320, 506] width 209 height 541
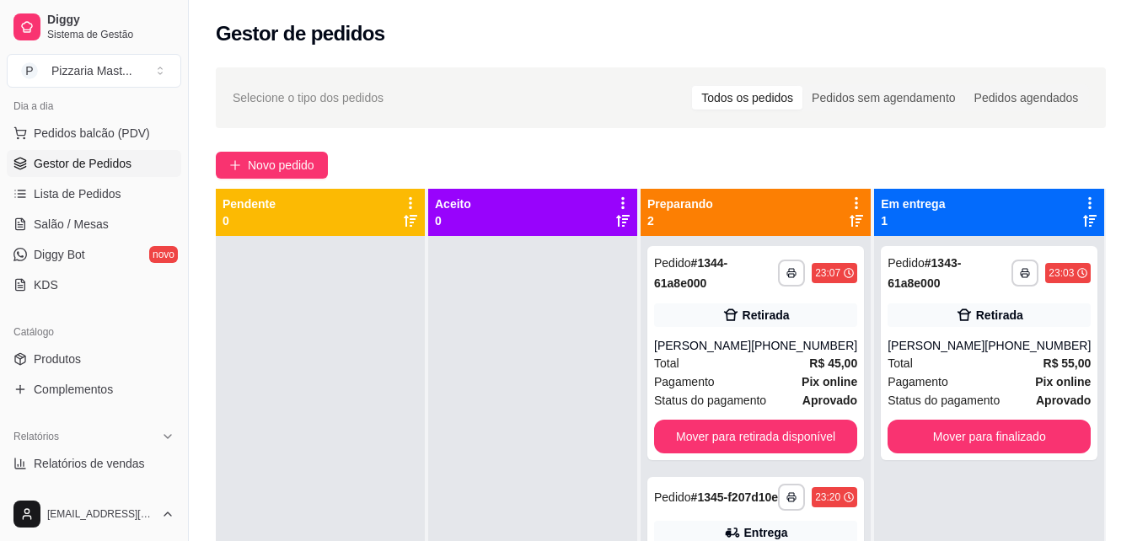
scroll to position [253, 0]
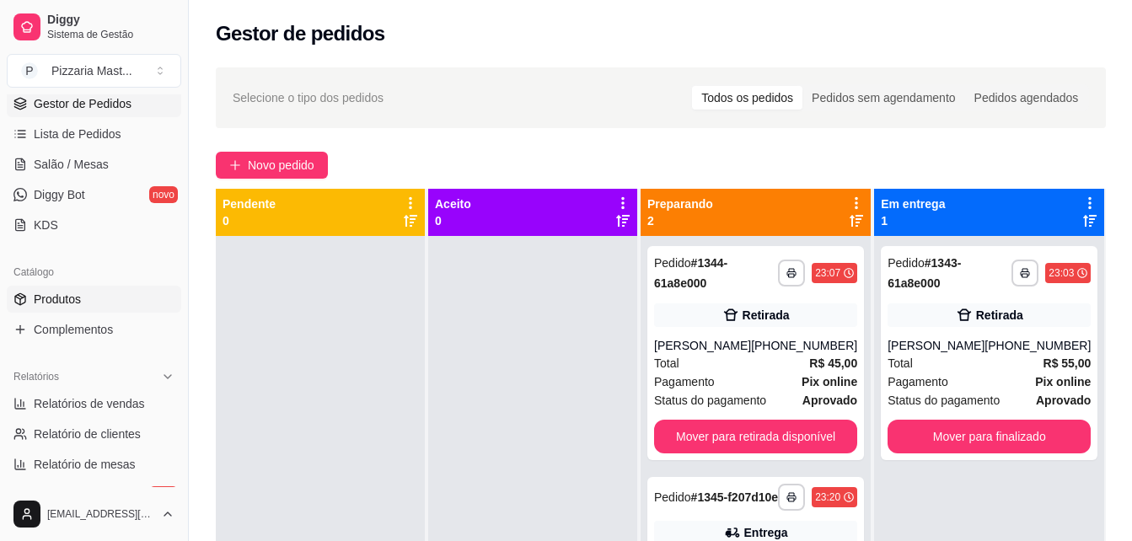
click at [78, 304] on span "Produtos" at bounding box center [57, 299] width 47 height 17
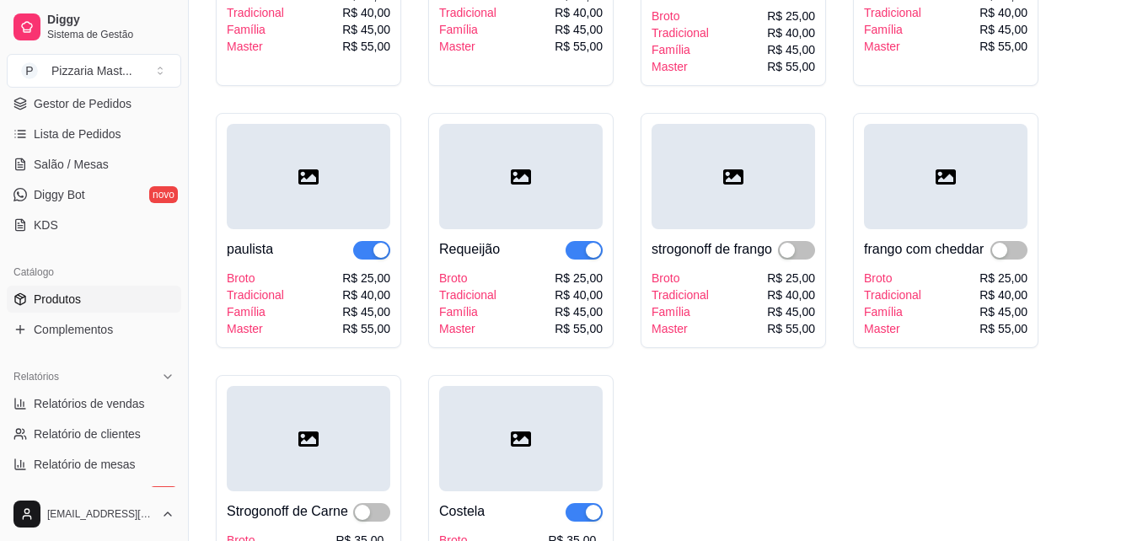
scroll to position [2867, 0]
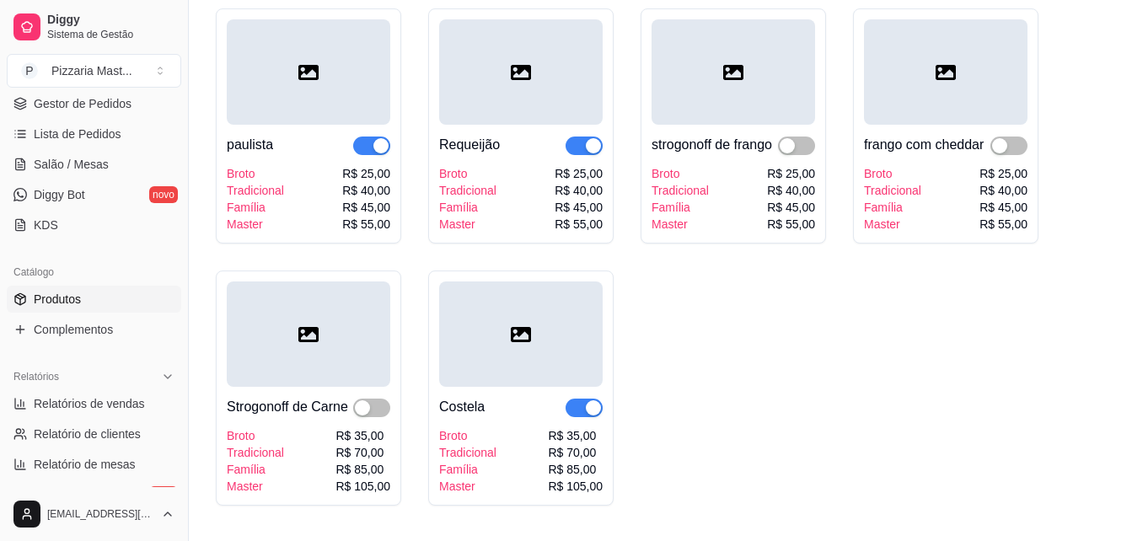
click at [465, 216] on div "Master" at bounding box center [467, 224] width 57 height 17
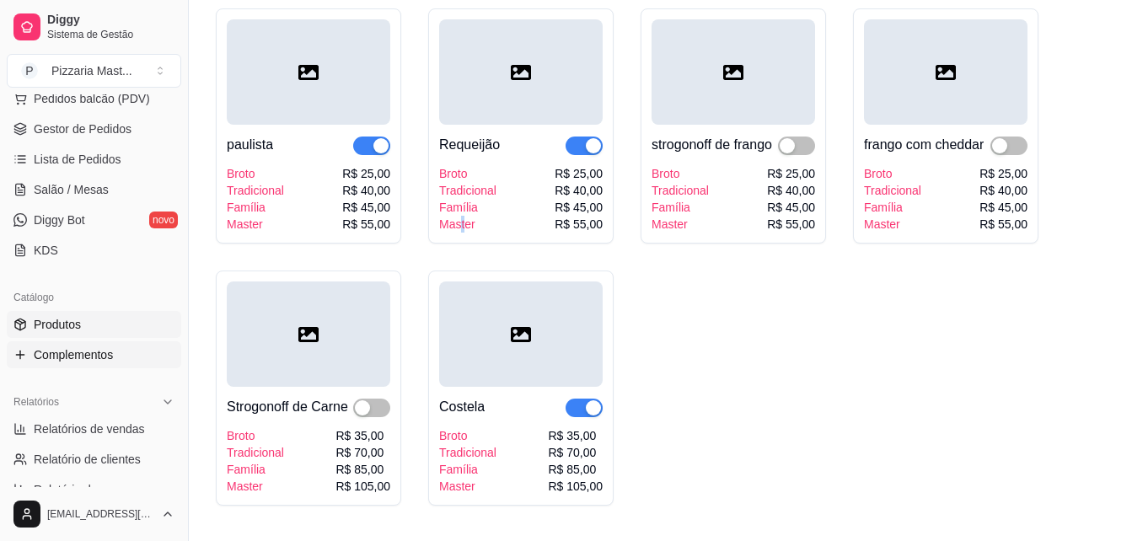
scroll to position [169, 0]
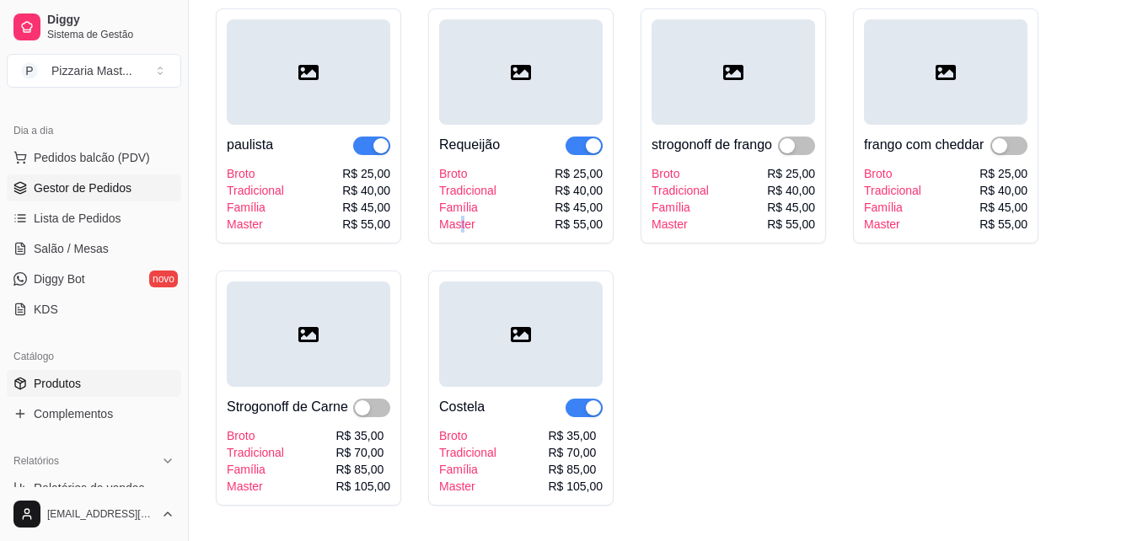
click at [143, 183] on link "Gestor de Pedidos" at bounding box center [94, 188] width 175 height 27
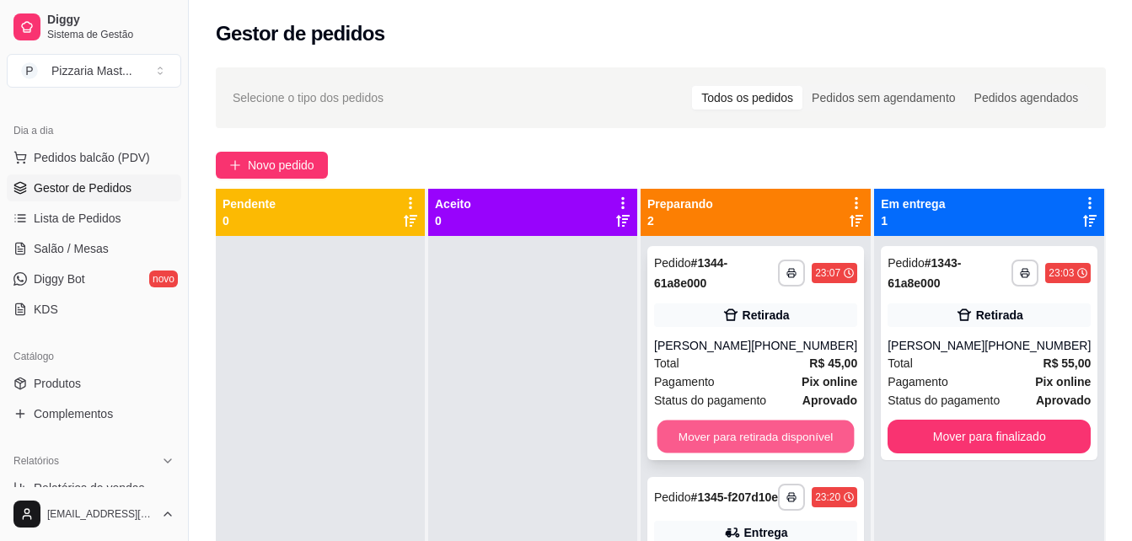
click at [718, 444] on button "Mover para retirada disponível" at bounding box center [756, 437] width 197 height 33
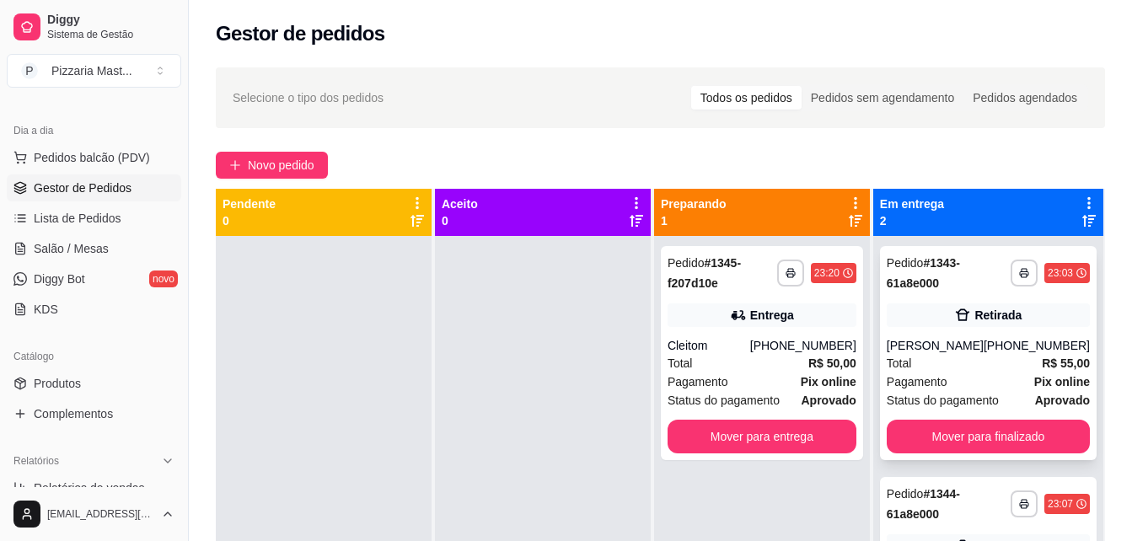
click at [1017, 366] on div "Total R$ 55,00" at bounding box center [988, 363] width 203 height 19
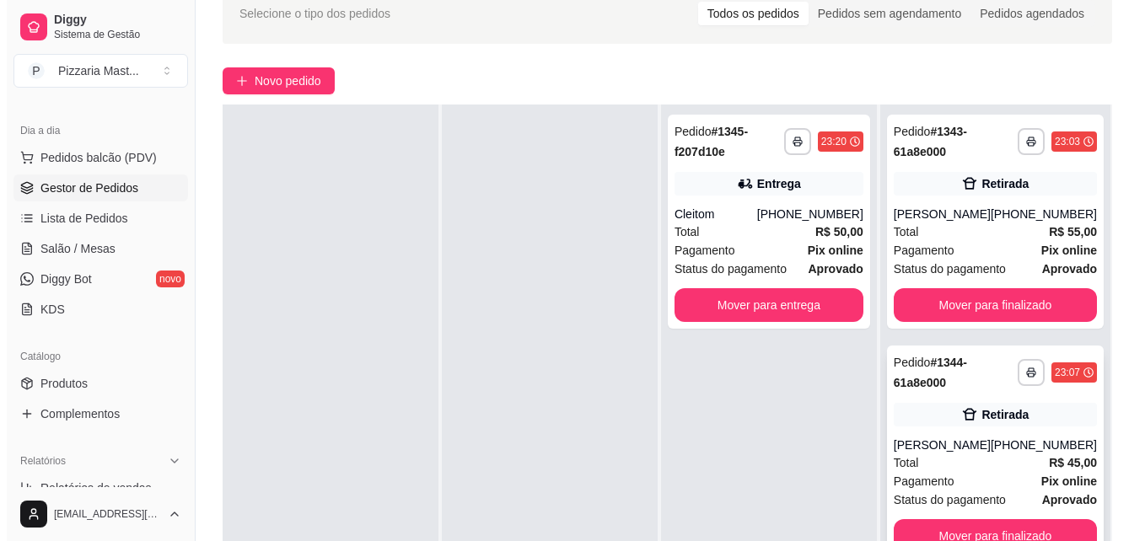
scroll to position [169, 0]
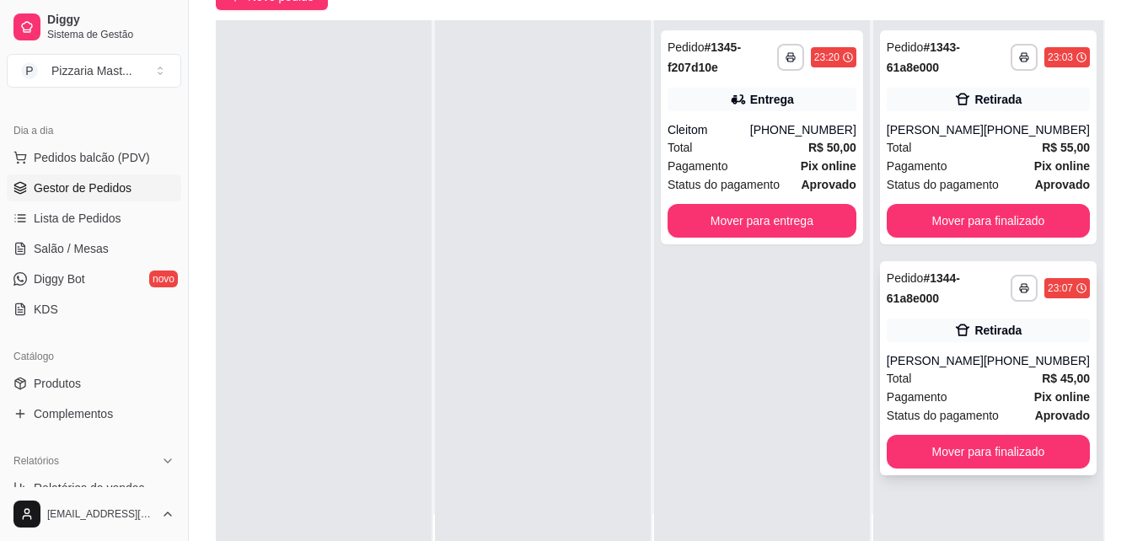
click at [1037, 405] on span "Pix online" at bounding box center [1063, 397] width 56 height 19
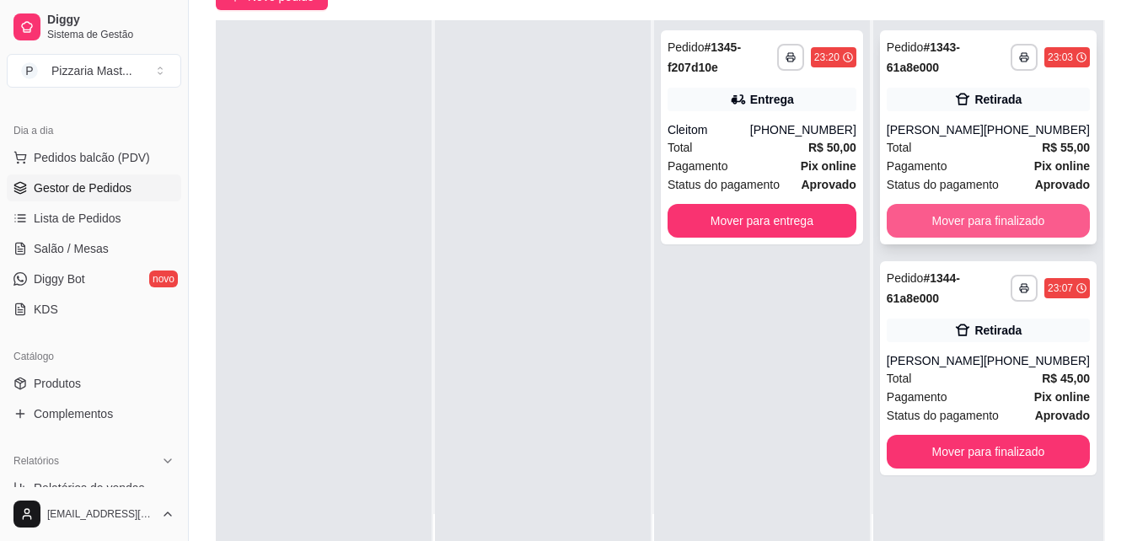
click at [957, 222] on button "Mover para finalizado" at bounding box center [988, 221] width 203 height 34
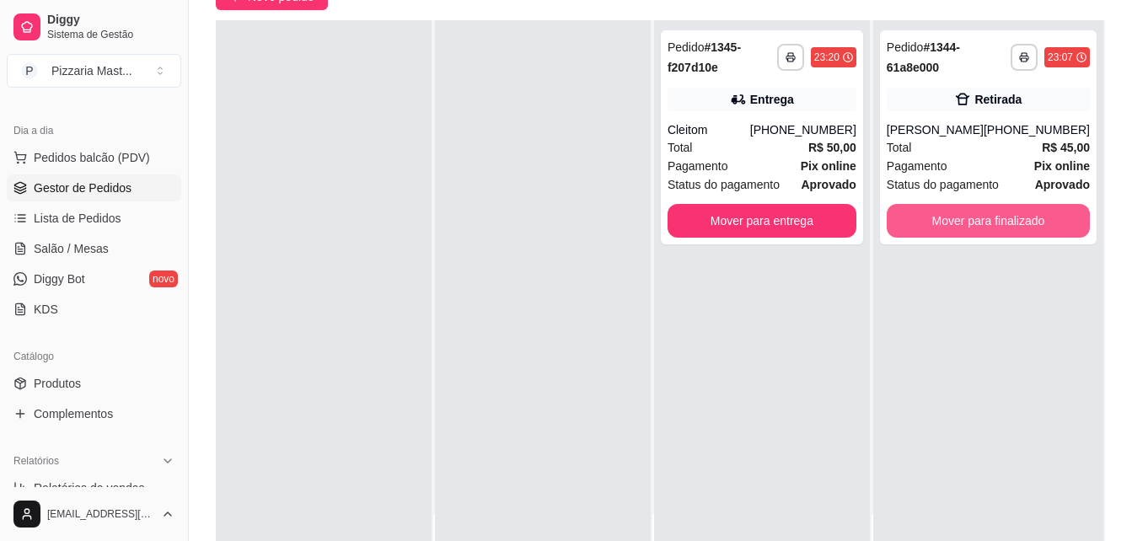
click at [957, 222] on button "Mover para finalizado" at bounding box center [988, 221] width 203 height 34
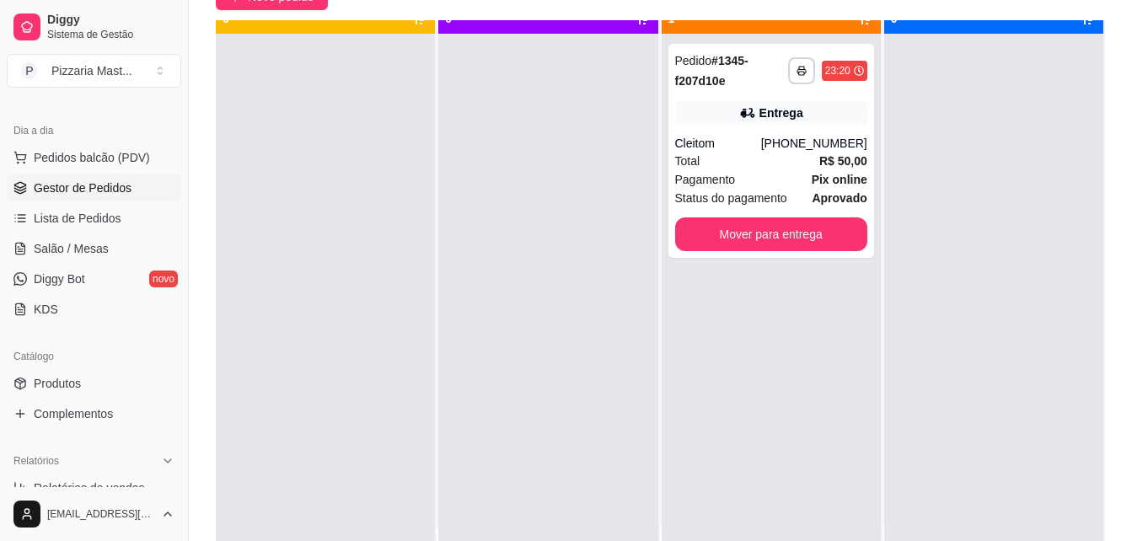
scroll to position [0, 0]
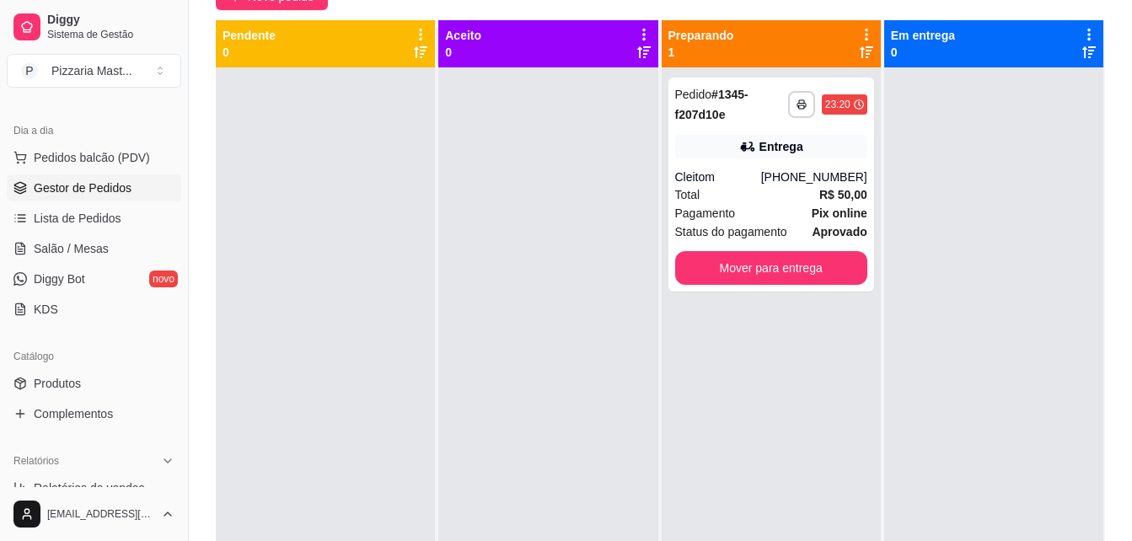
click at [902, 277] on div at bounding box center [994, 337] width 219 height 541
click at [786, 264] on button "Mover para entrega" at bounding box center [771, 268] width 192 height 34
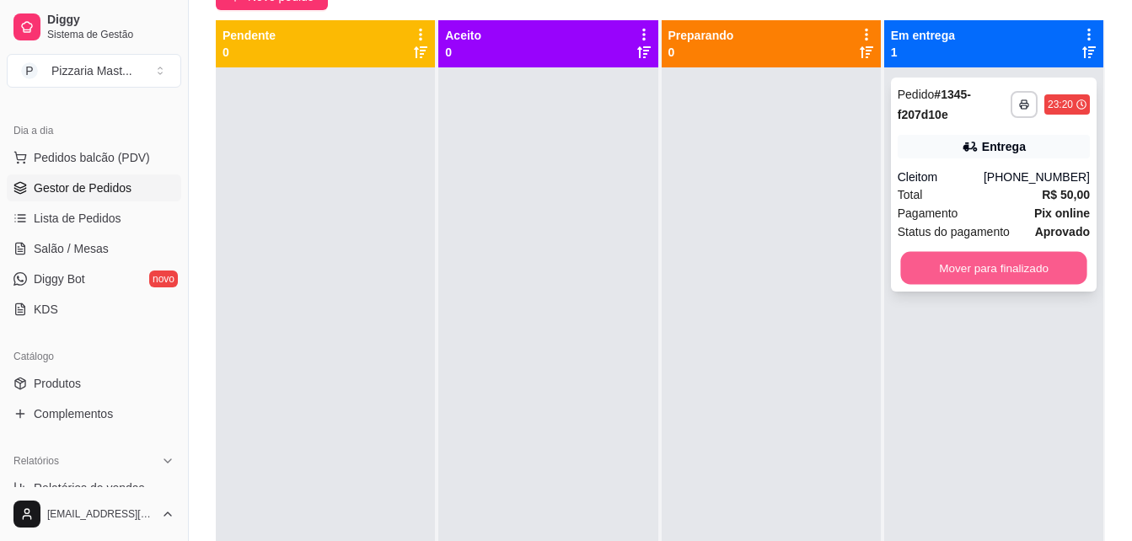
click at [976, 272] on button "Mover para finalizado" at bounding box center [994, 268] width 186 height 33
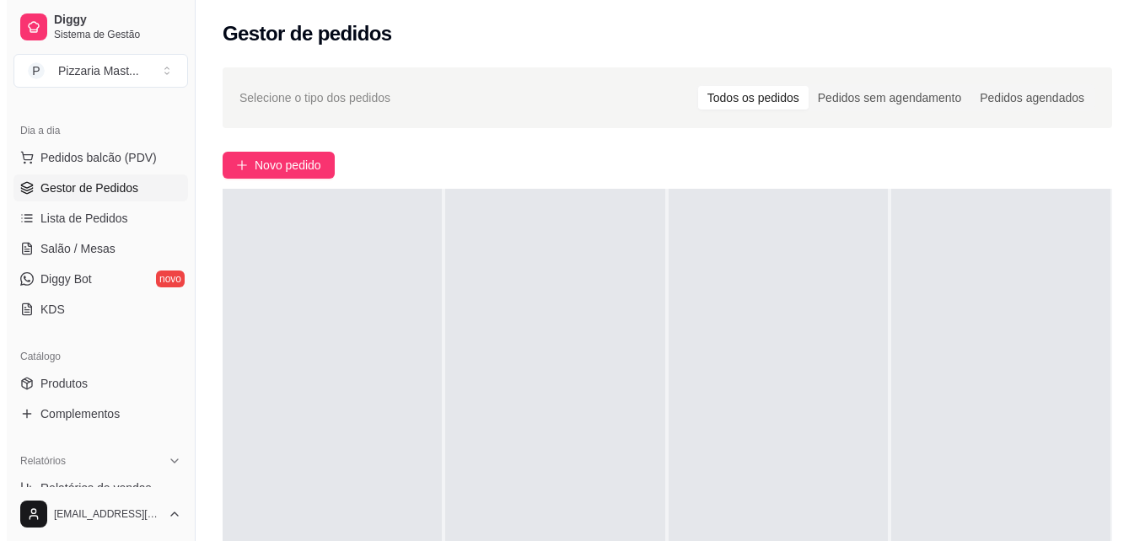
scroll to position [13, 0]
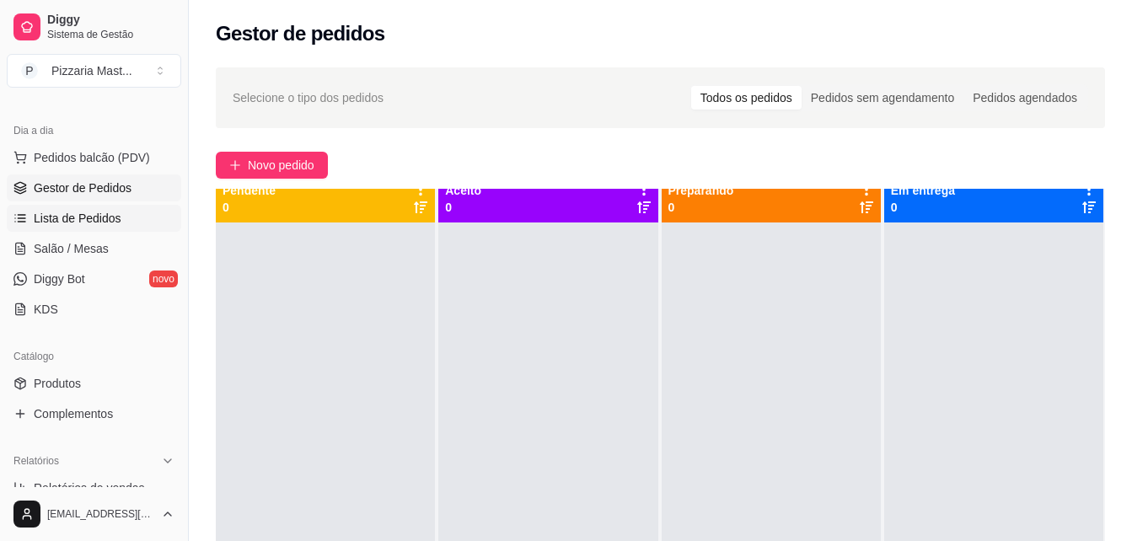
click at [64, 225] on span "Lista de Pedidos" at bounding box center [78, 218] width 88 height 17
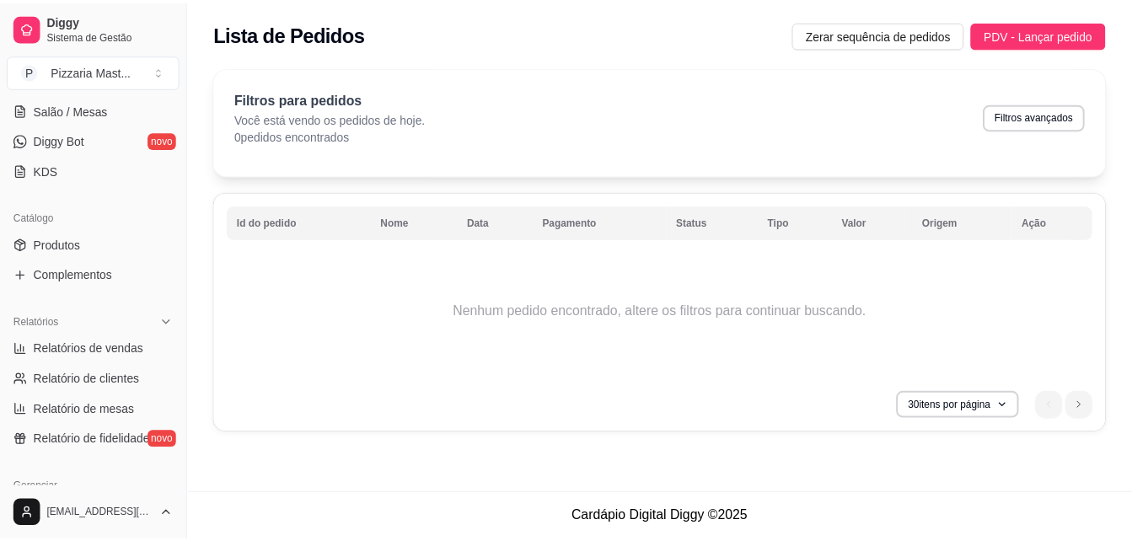
scroll to position [360, 0]
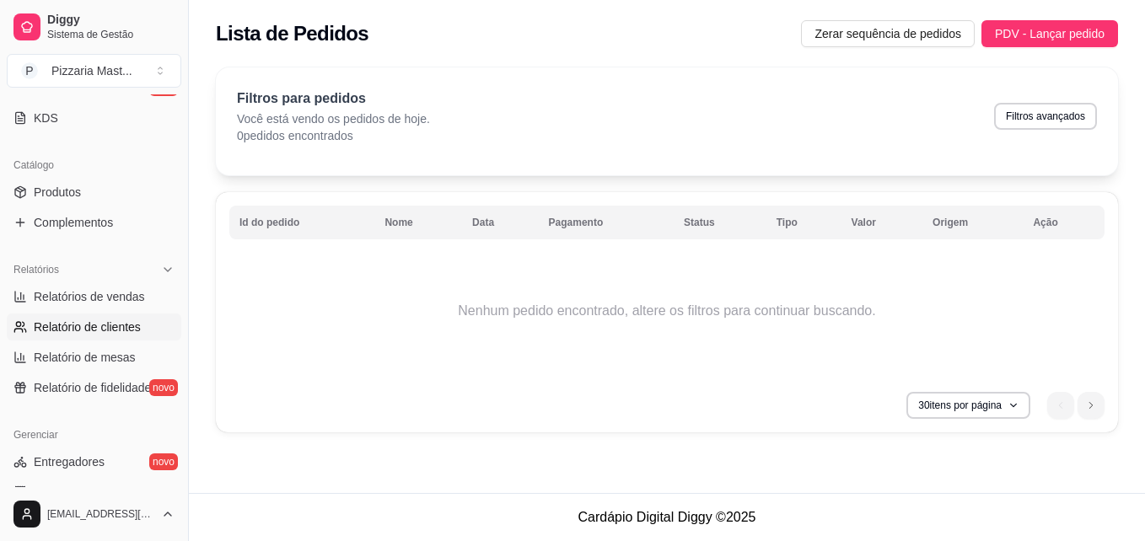
click at [83, 322] on span "Relatório de clientes" at bounding box center [87, 327] width 107 height 17
select select "30"
select select "HIGHEST_TOTAL_SPENT_WITH_ORDERS"
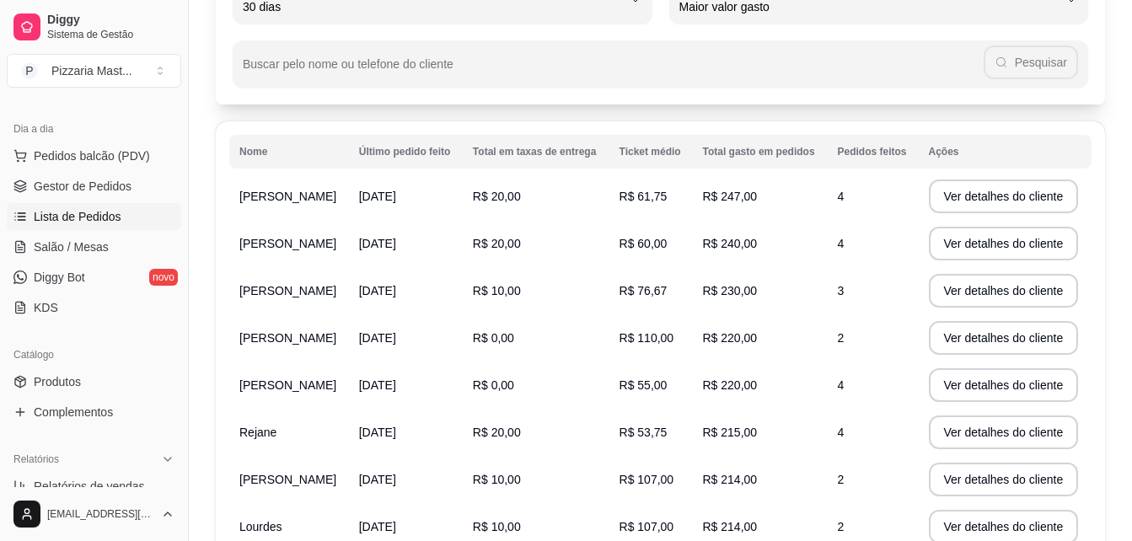
scroll to position [180, 0]
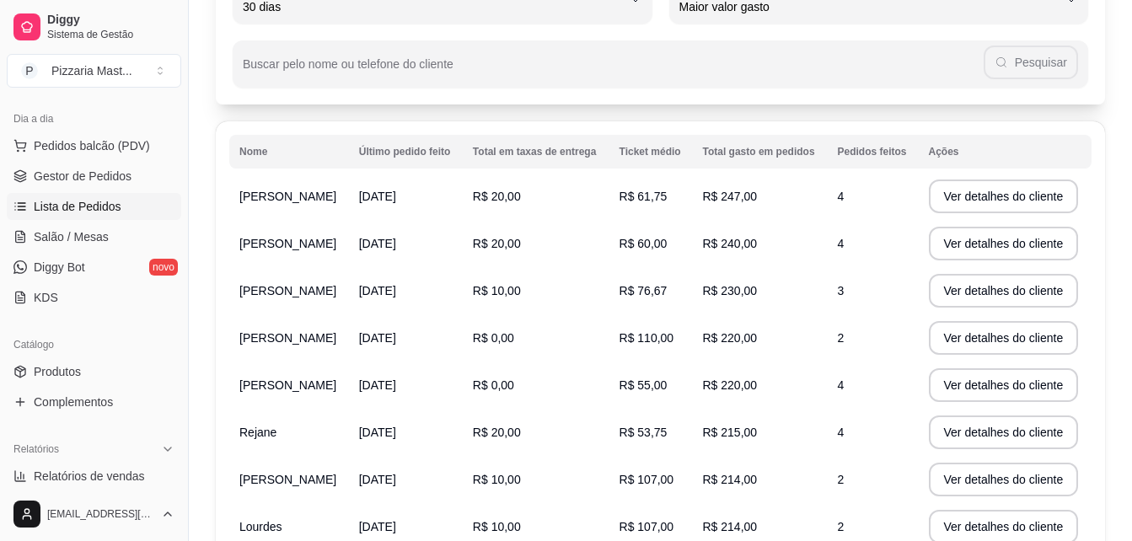
click at [66, 202] on span "Lista de Pedidos" at bounding box center [78, 206] width 88 height 17
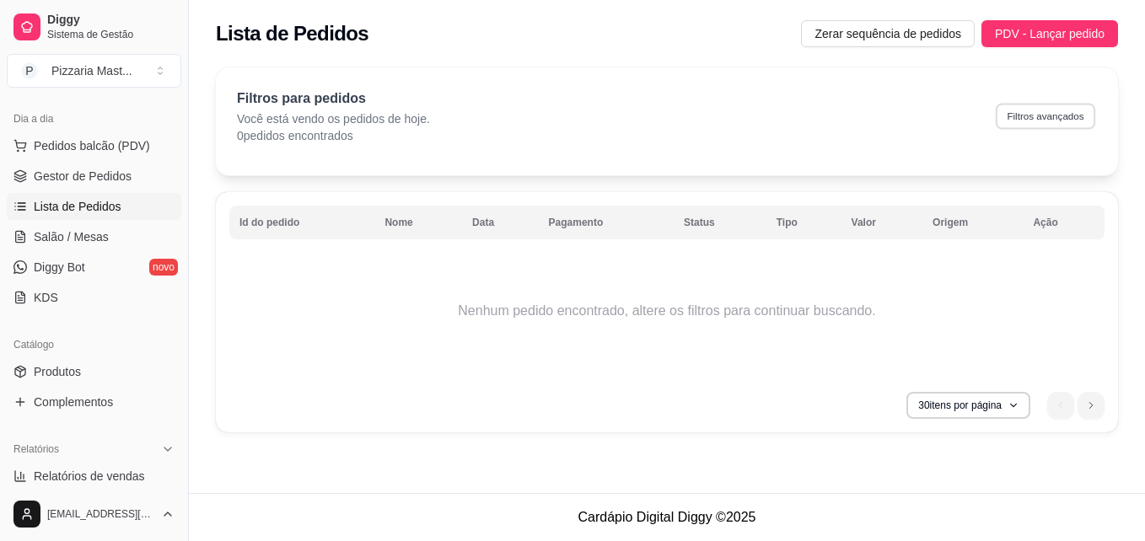
click at [1029, 119] on button "Filtros avançados" at bounding box center [1046, 116] width 100 height 26
select select "0"
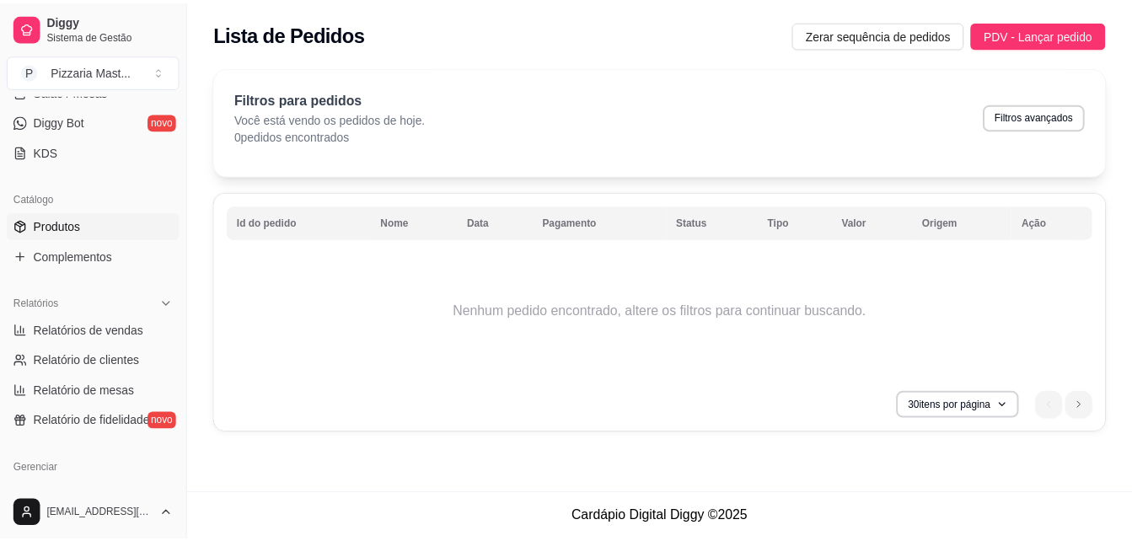
scroll to position [328, 0]
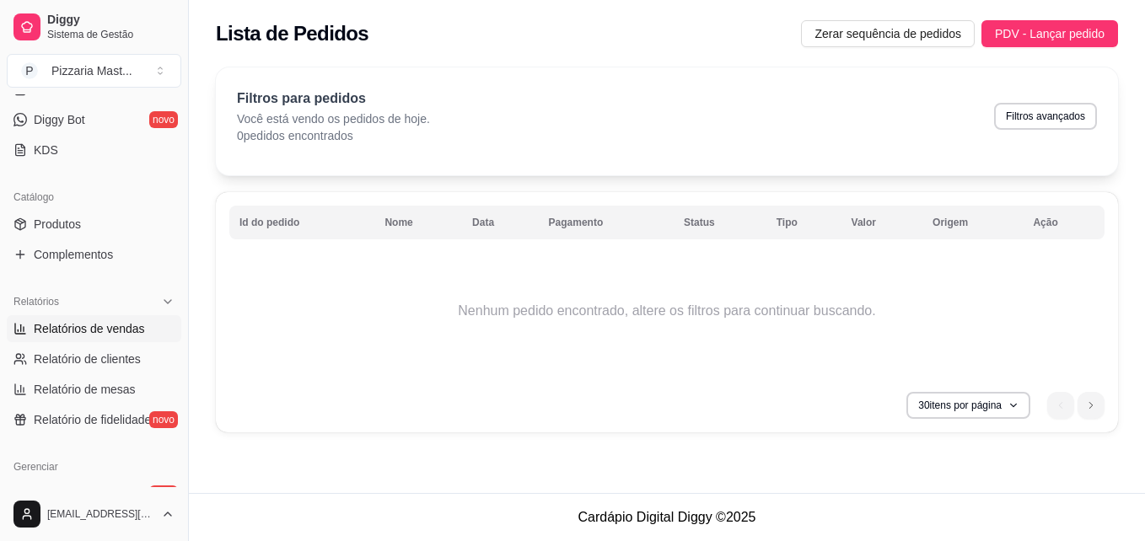
click at [78, 334] on span "Relatórios de vendas" at bounding box center [89, 328] width 111 height 17
select select "ALL"
select select "0"
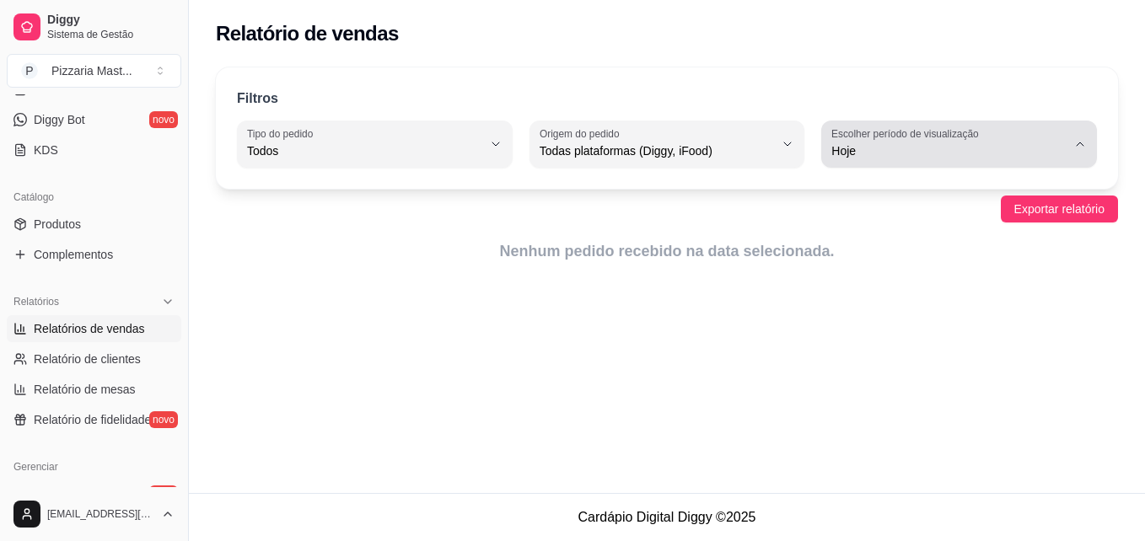
click at [924, 155] on span "Hoje" at bounding box center [948, 151] width 235 height 17
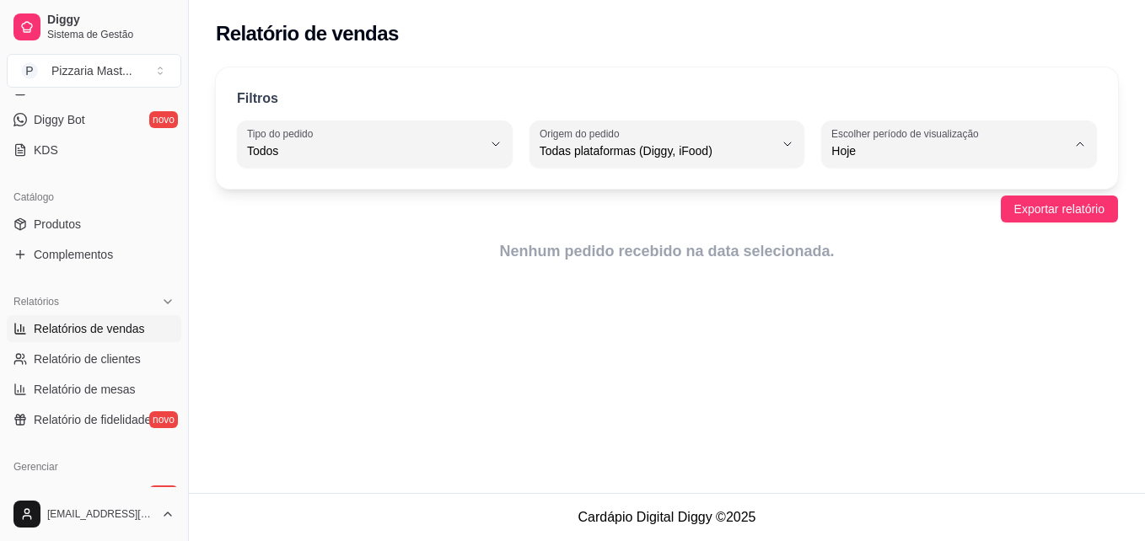
click at [906, 223] on span "Ontem" at bounding box center [951, 219] width 223 height 16
type input "1"
select select "1"
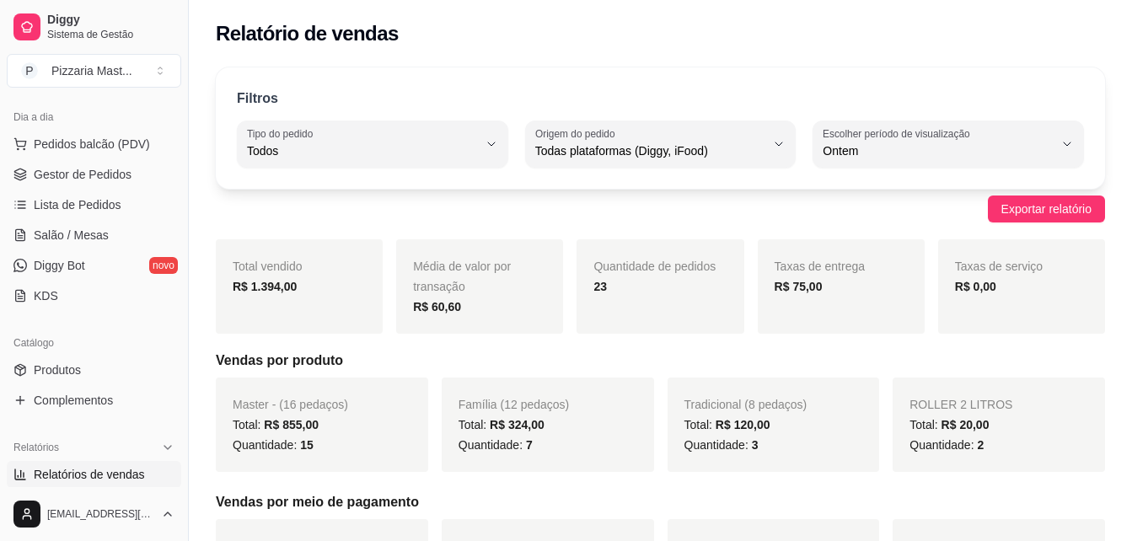
scroll to position [154, 0]
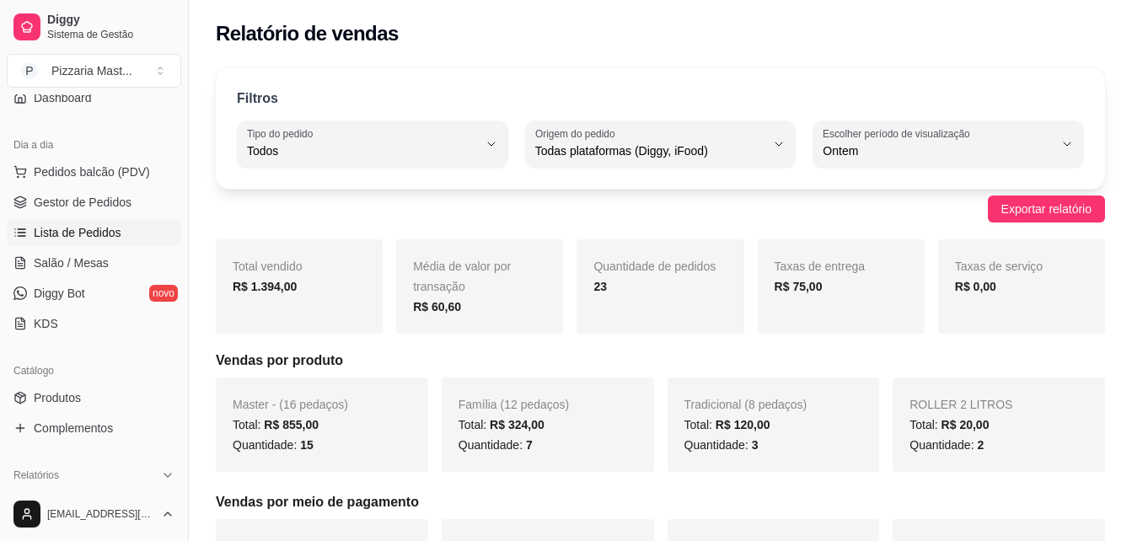
click at [63, 225] on span "Lista de Pedidos" at bounding box center [78, 232] width 88 height 17
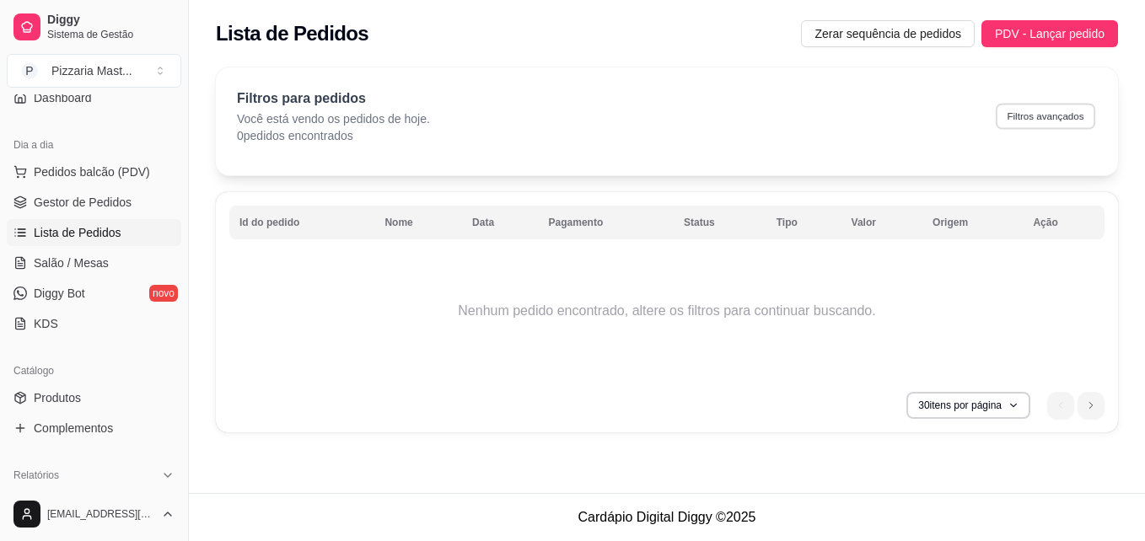
click at [1043, 116] on button "Filtros avançados" at bounding box center [1046, 116] width 100 height 26
select select "0"
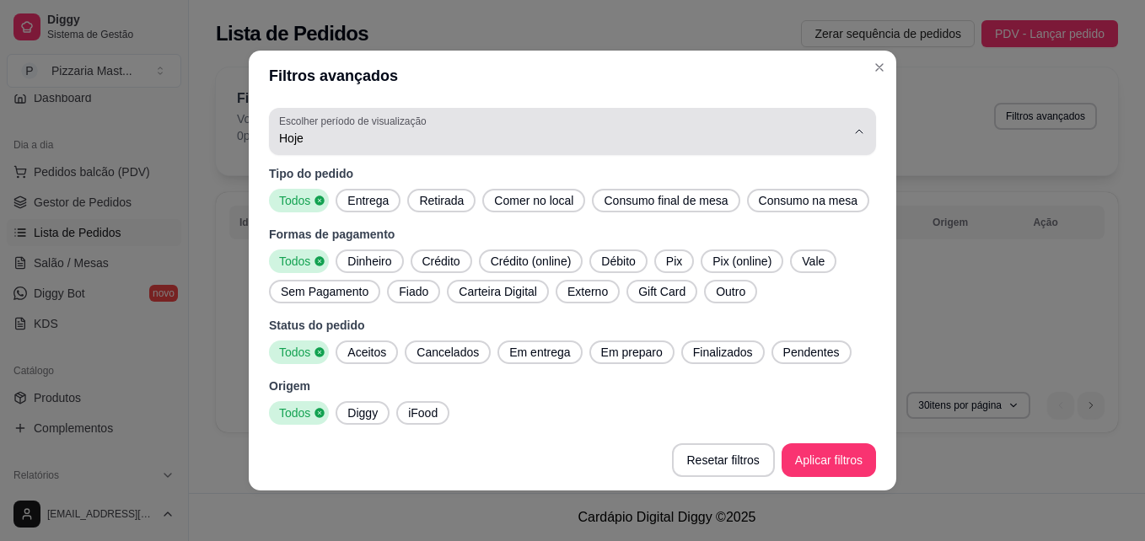
click at [493, 144] on span "Hoje" at bounding box center [562, 138] width 567 height 17
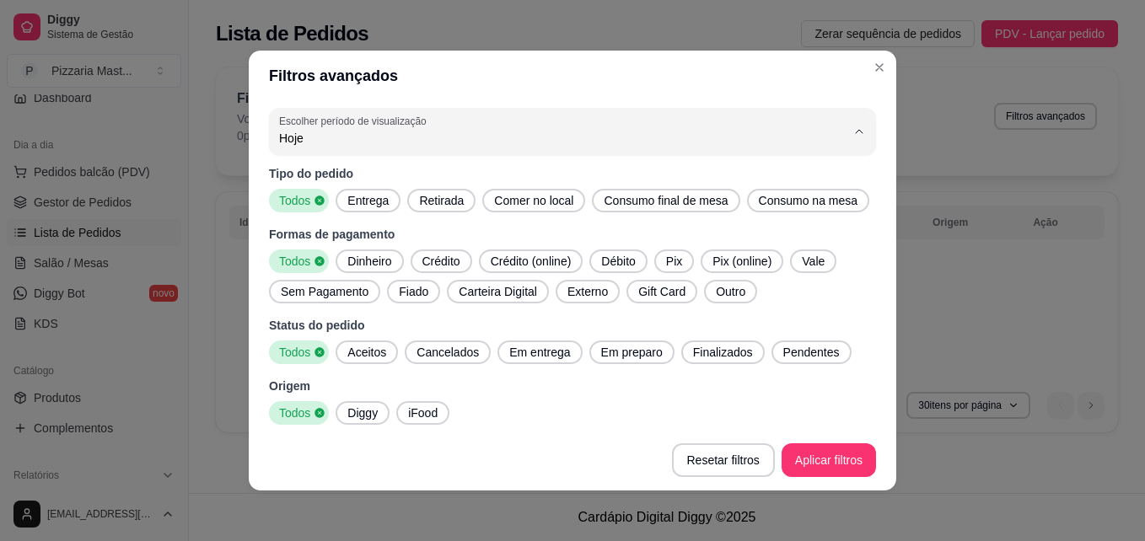
click at [427, 224] on li "7 dias" at bounding box center [559, 234] width 557 height 26
type input "7"
select select "7"
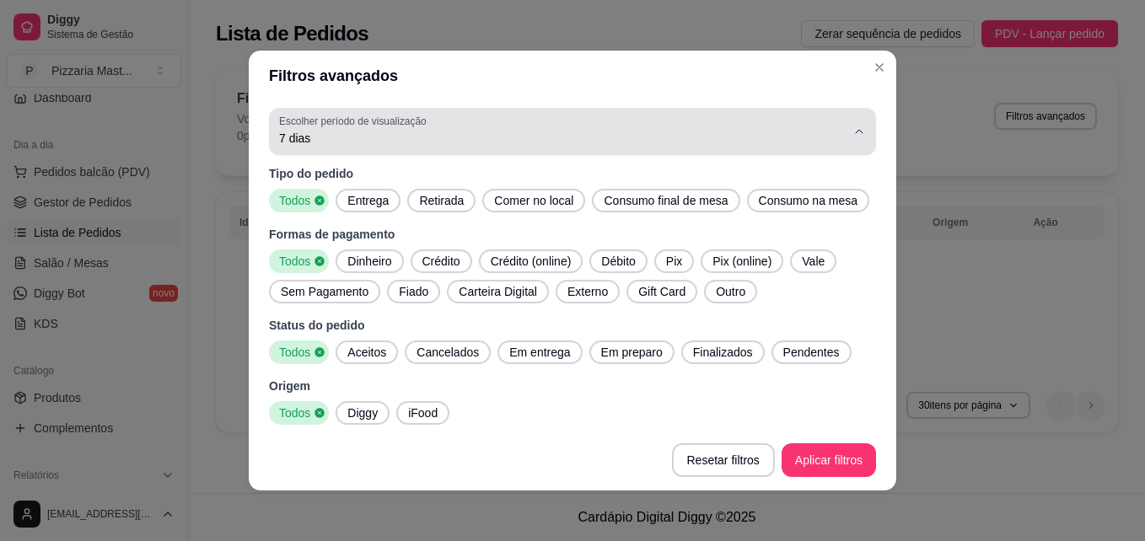
click at [709, 116] on div "7 dias" at bounding box center [562, 132] width 567 height 34
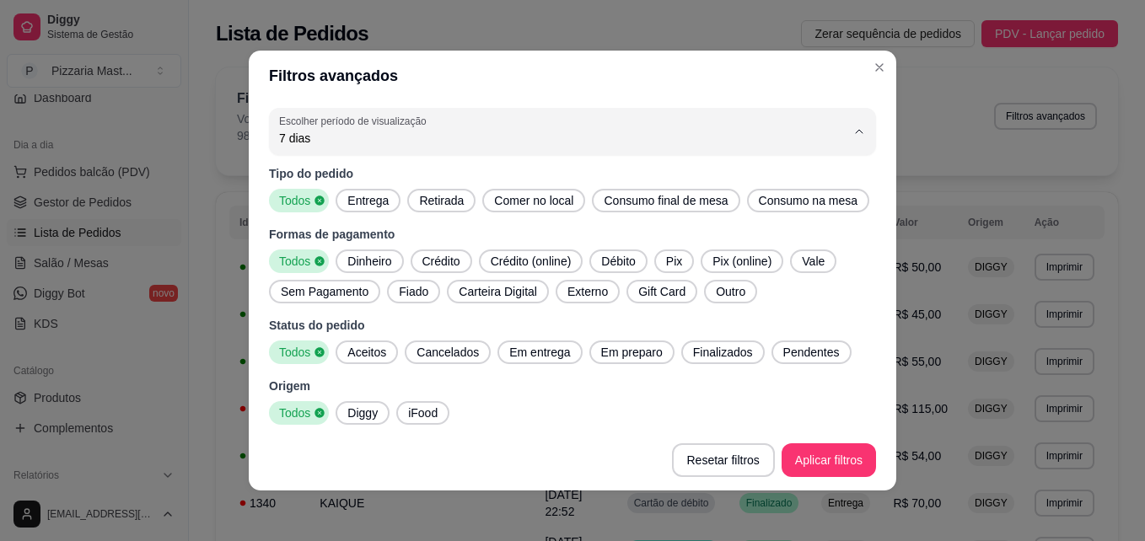
click at [516, 206] on span "Ontem" at bounding box center [552, 206] width 529 height 16
type input "1"
select select "1"
